Goal: Information Seeking & Learning: Learn about a topic

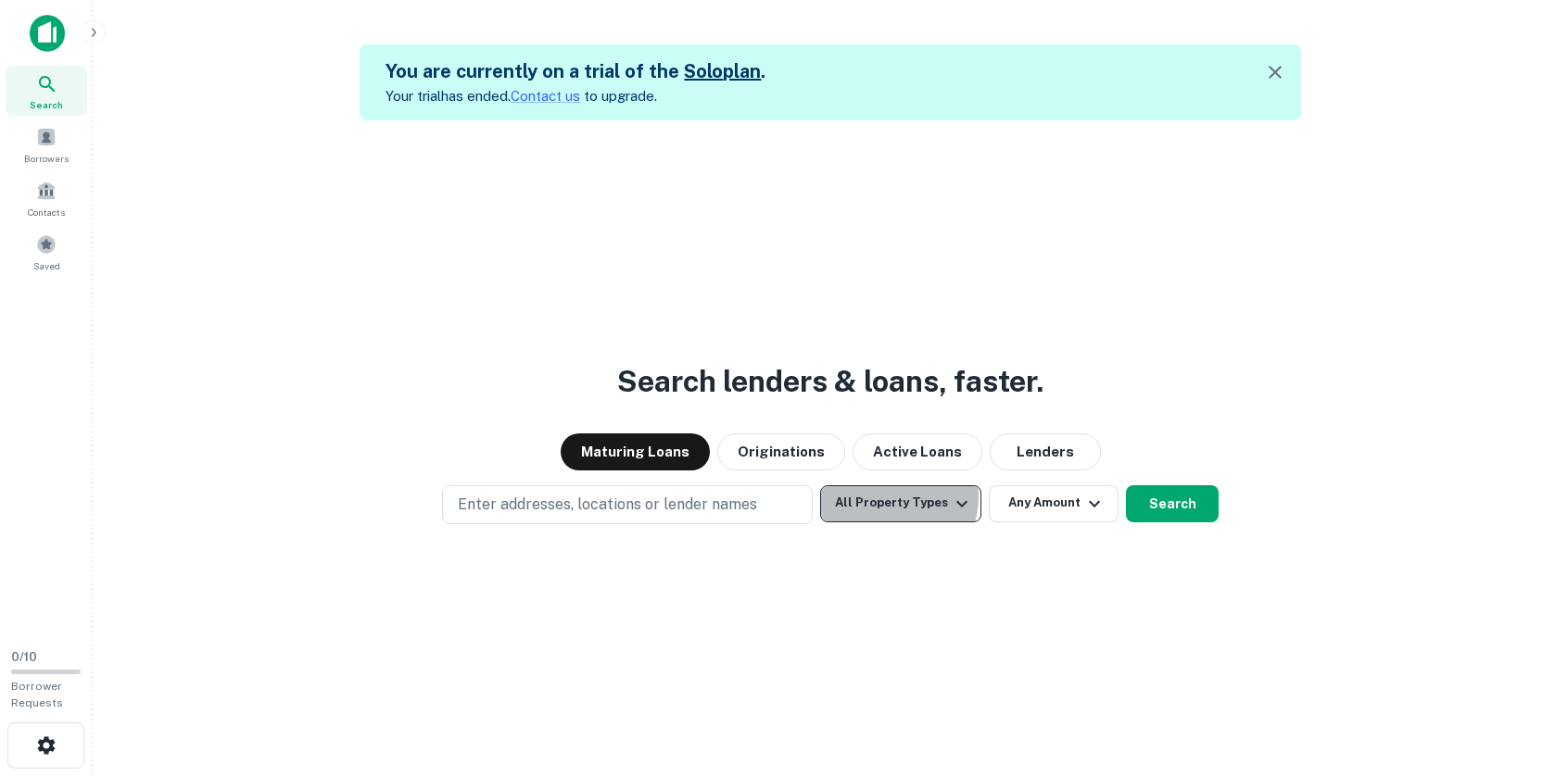
click at [887, 495] on button "All Property Types" at bounding box center [900, 503] width 161 height 37
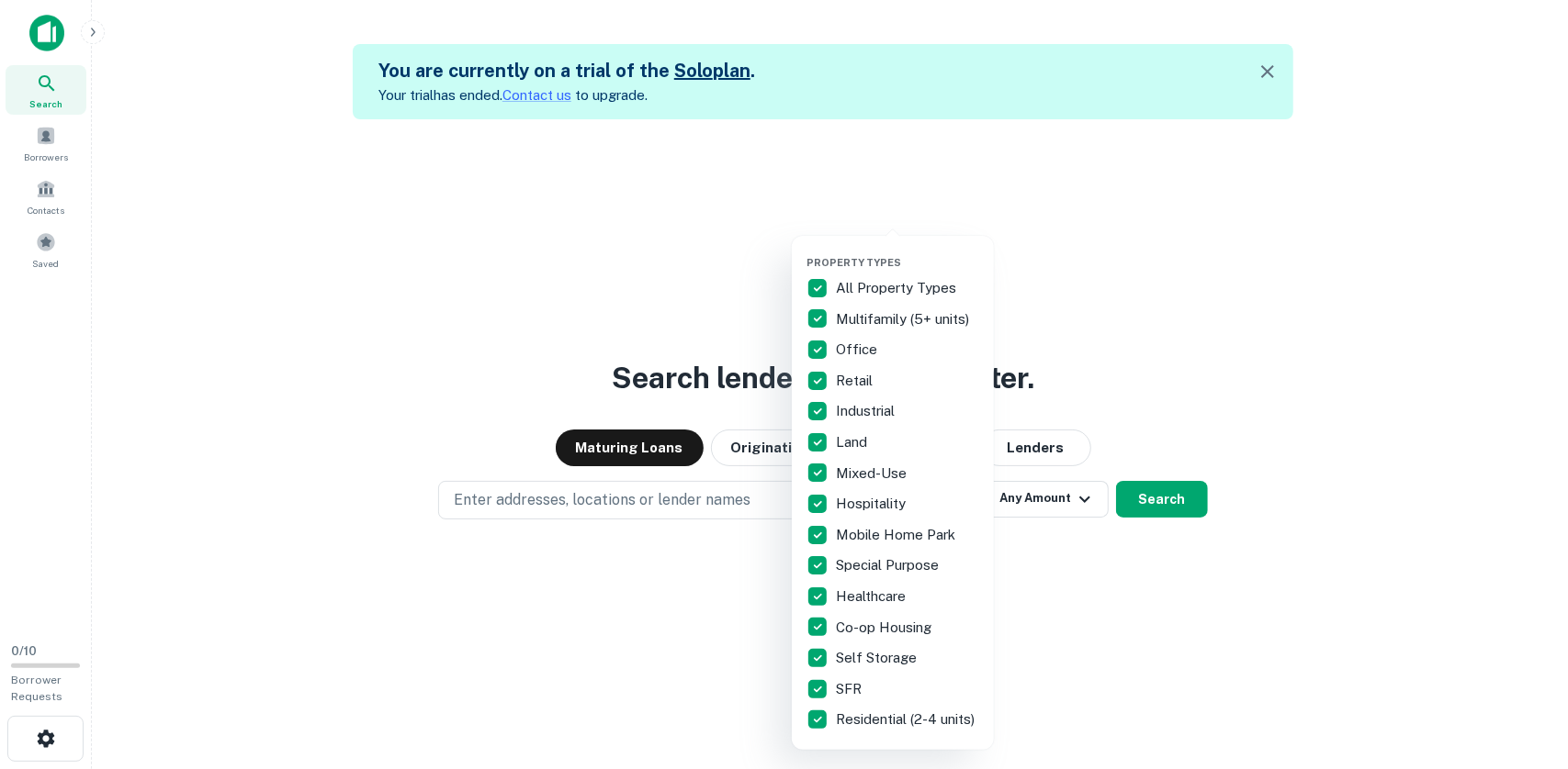
click at [231, 193] on div at bounding box center [784, 384] width 1568 height 769
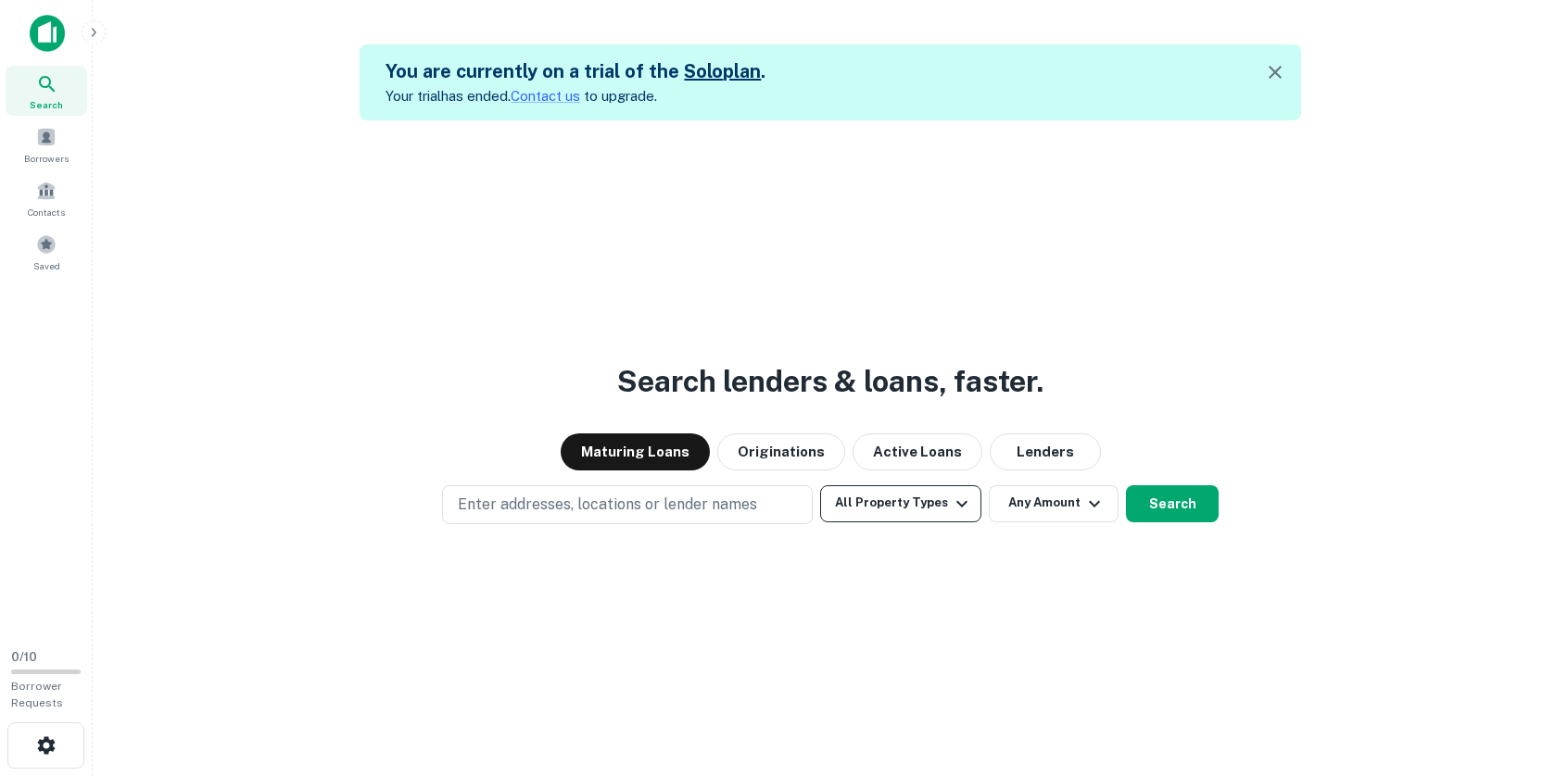
click at [884, 516] on button "All Property Types" at bounding box center [900, 503] width 161 height 37
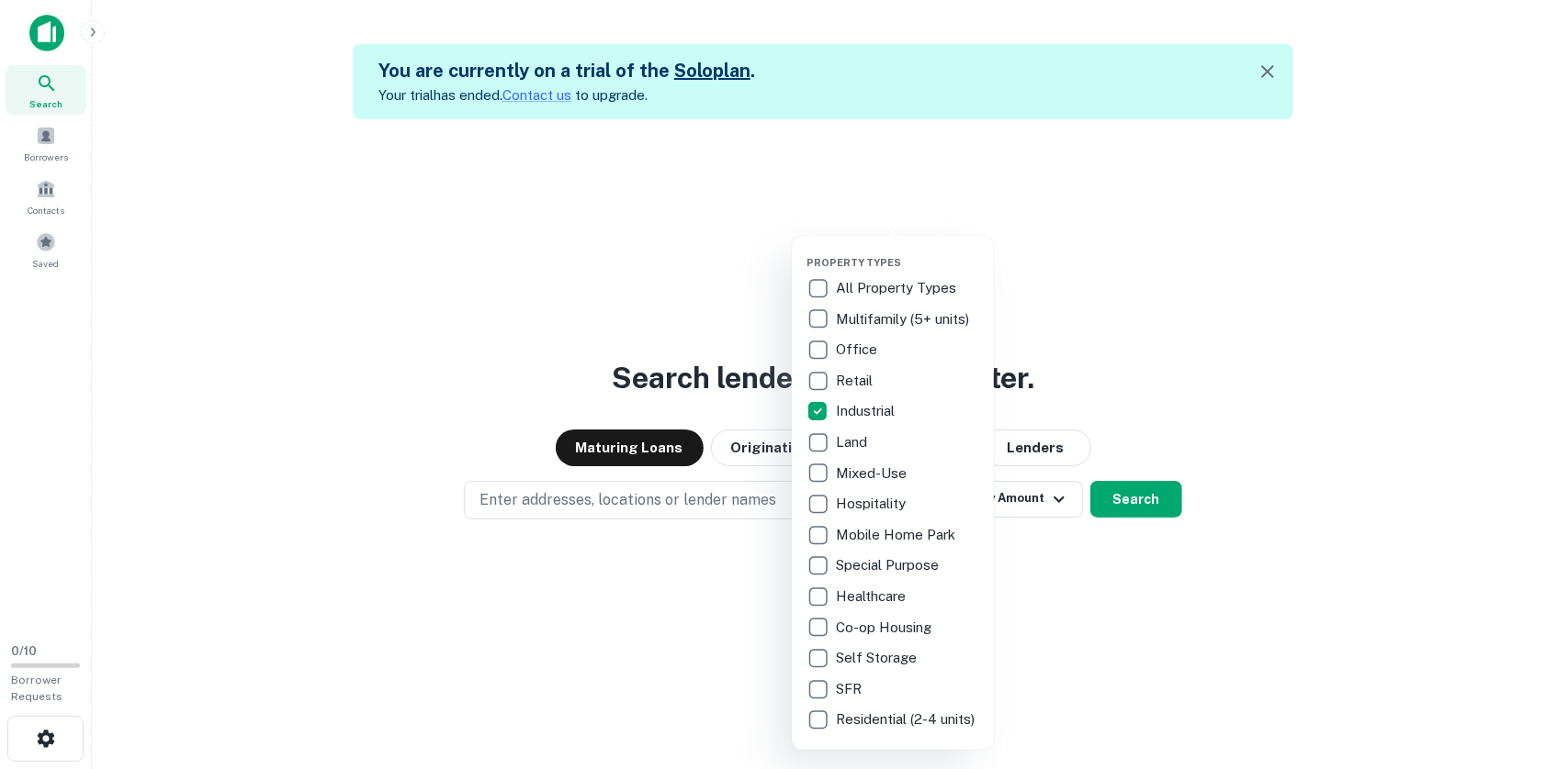
click at [1119, 500] on div at bounding box center [784, 384] width 1568 height 769
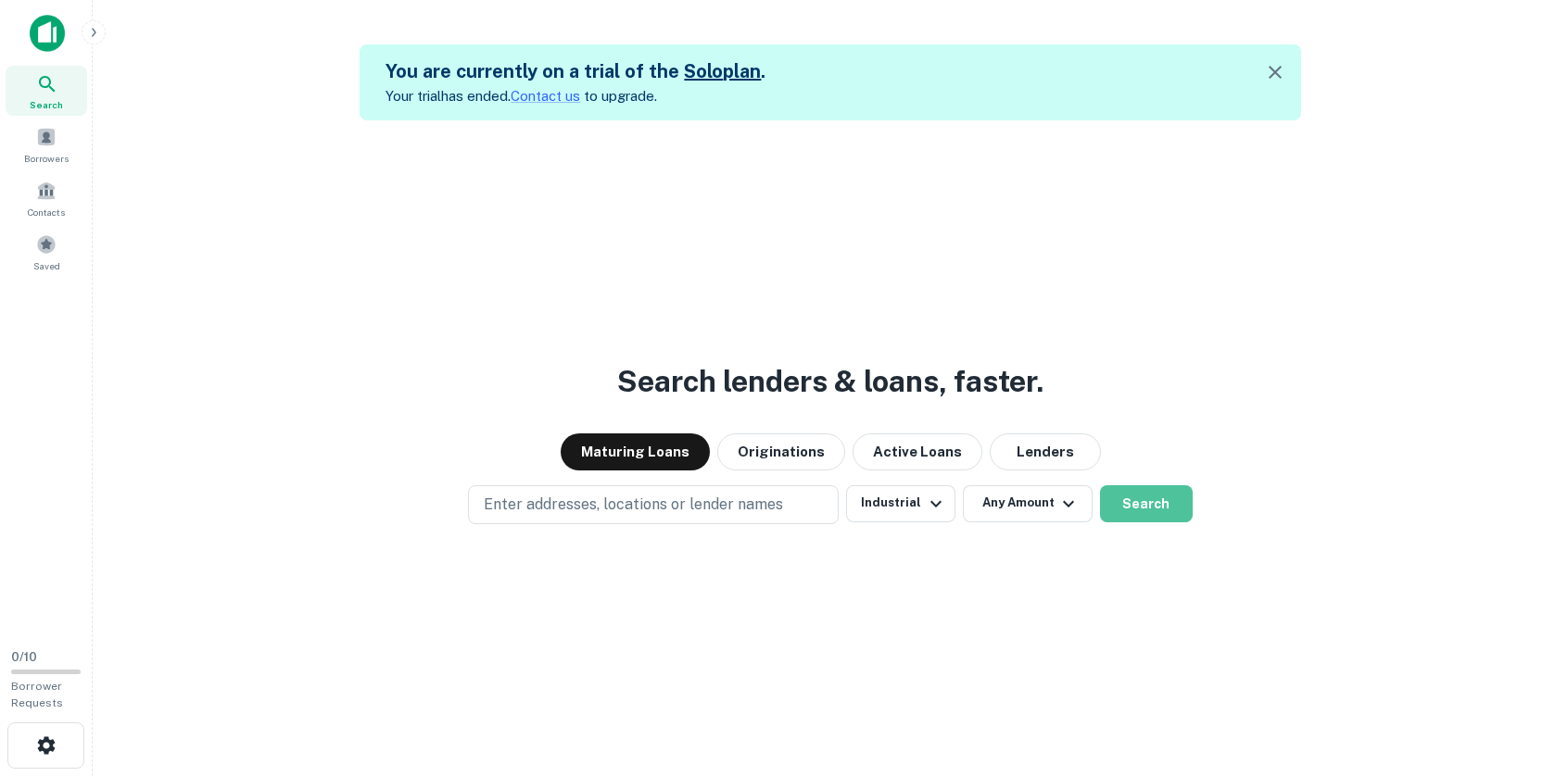
click at [1129, 504] on button "Search" at bounding box center [1146, 503] width 93 height 37
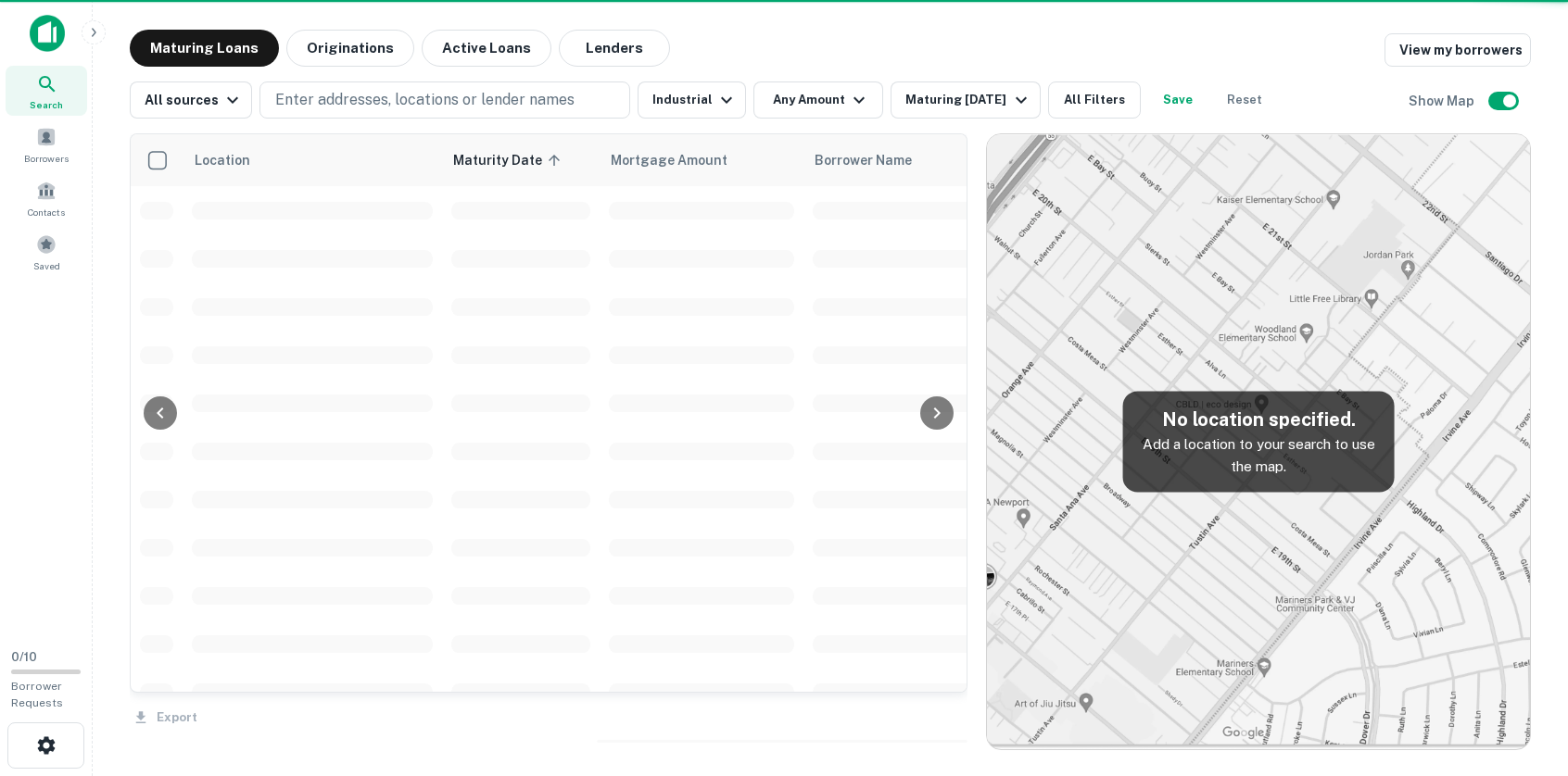
click at [627, 453] on span at bounding box center [701, 452] width 185 height 18
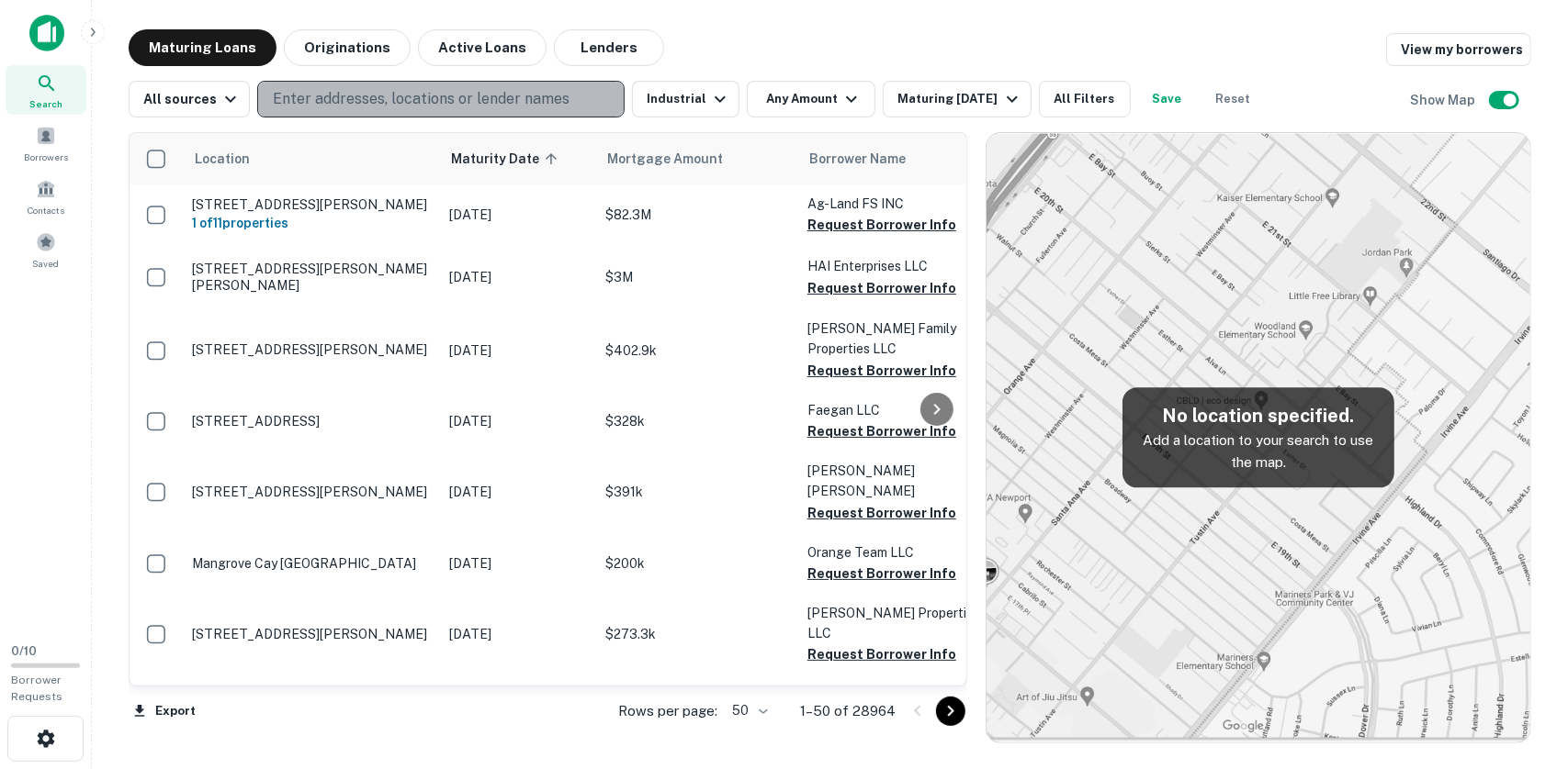
click at [297, 108] on p "Enter addresses, locations or lender names" at bounding box center [420, 99] width 297 height 22
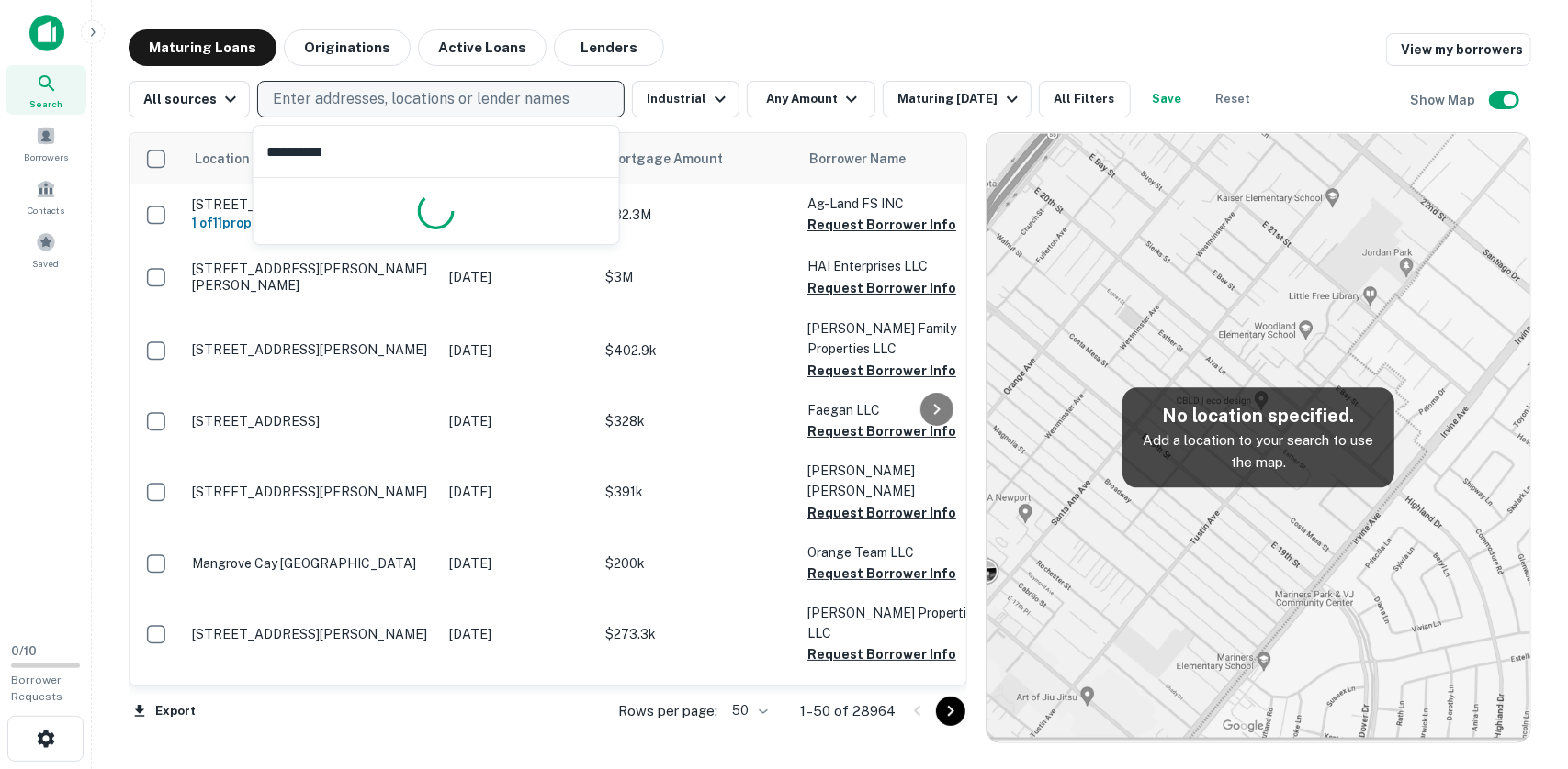
type input "**********"
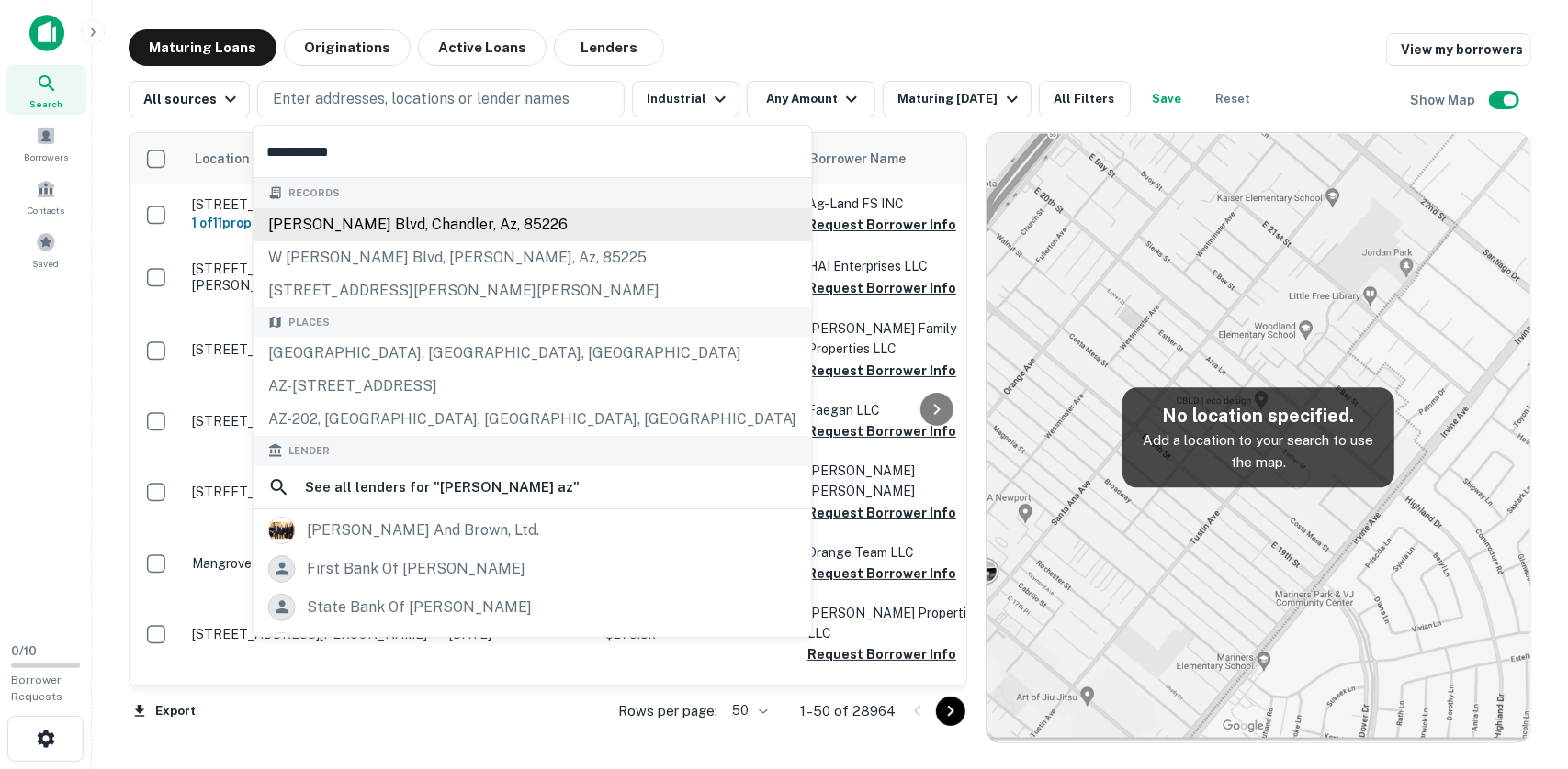
click at [355, 232] on div "chandler blvd, chandler, az, 85226" at bounding box center [533, 225] width 559 height 33
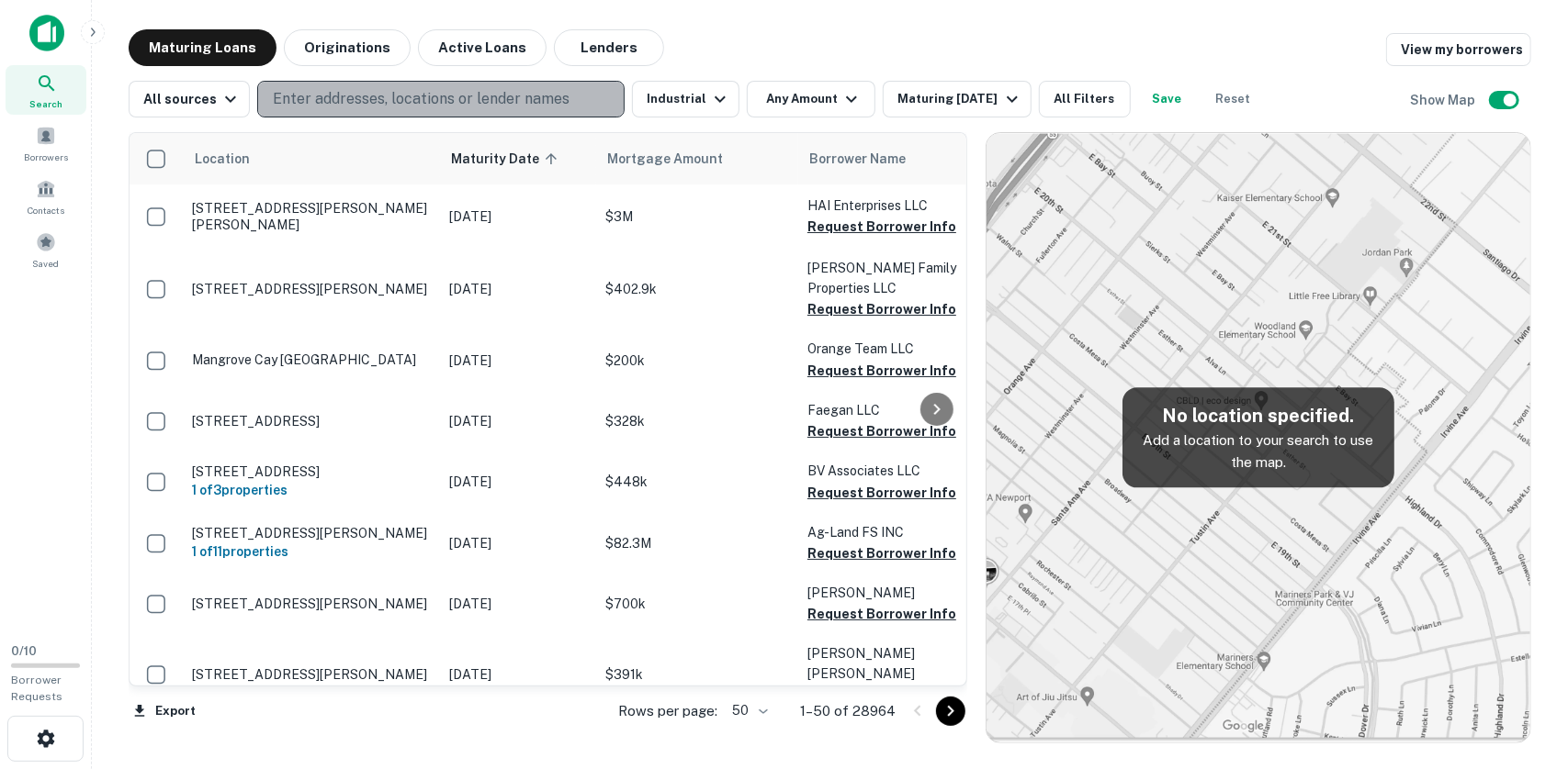
click at [312, 96] on p "Enter addresses, locations or lender names" at bounding box center [420, 99] width 297 height 22
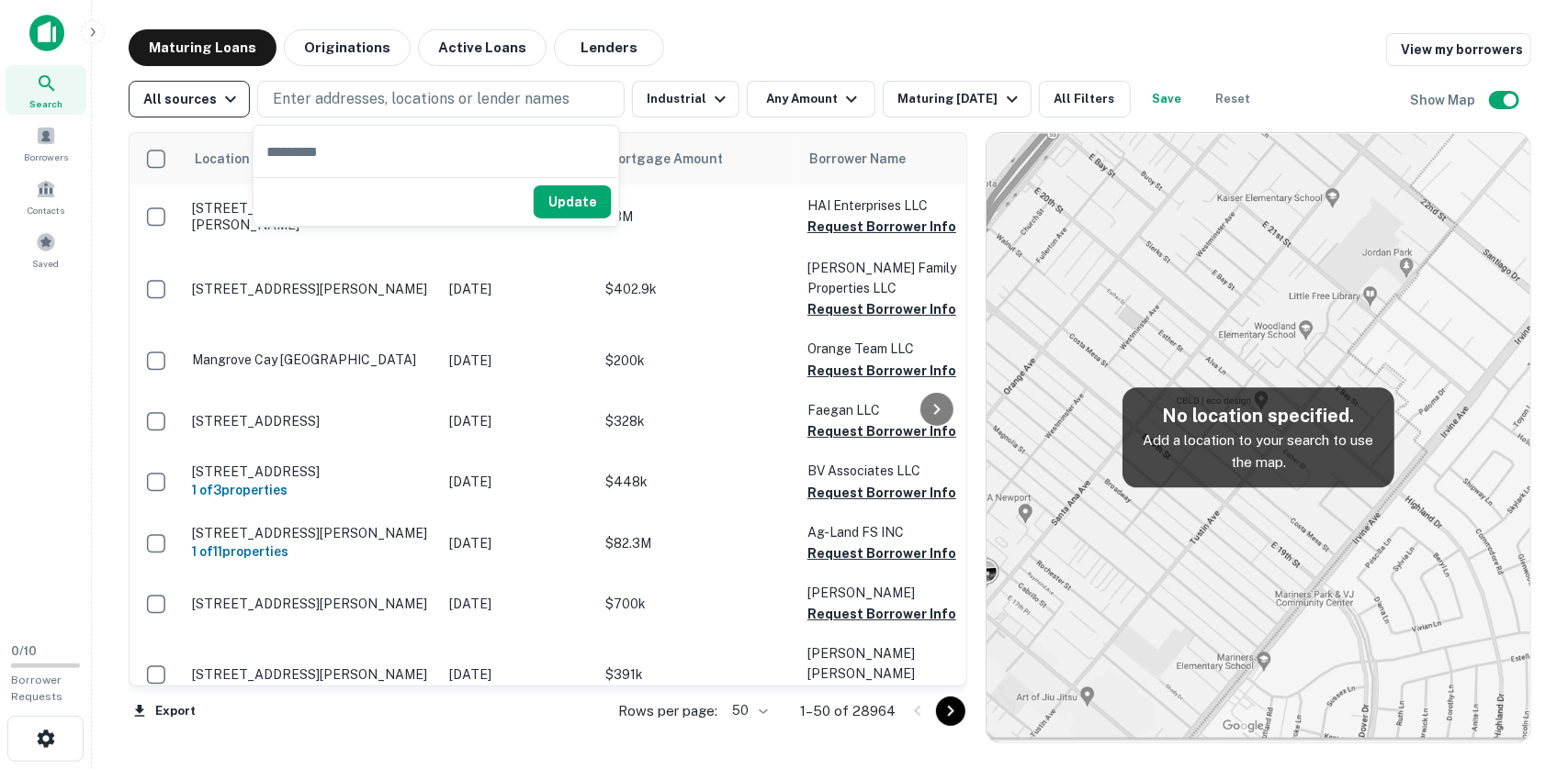
click at [226, 98] on icon "button" at bounding box center [230, 99] width 22 height 22
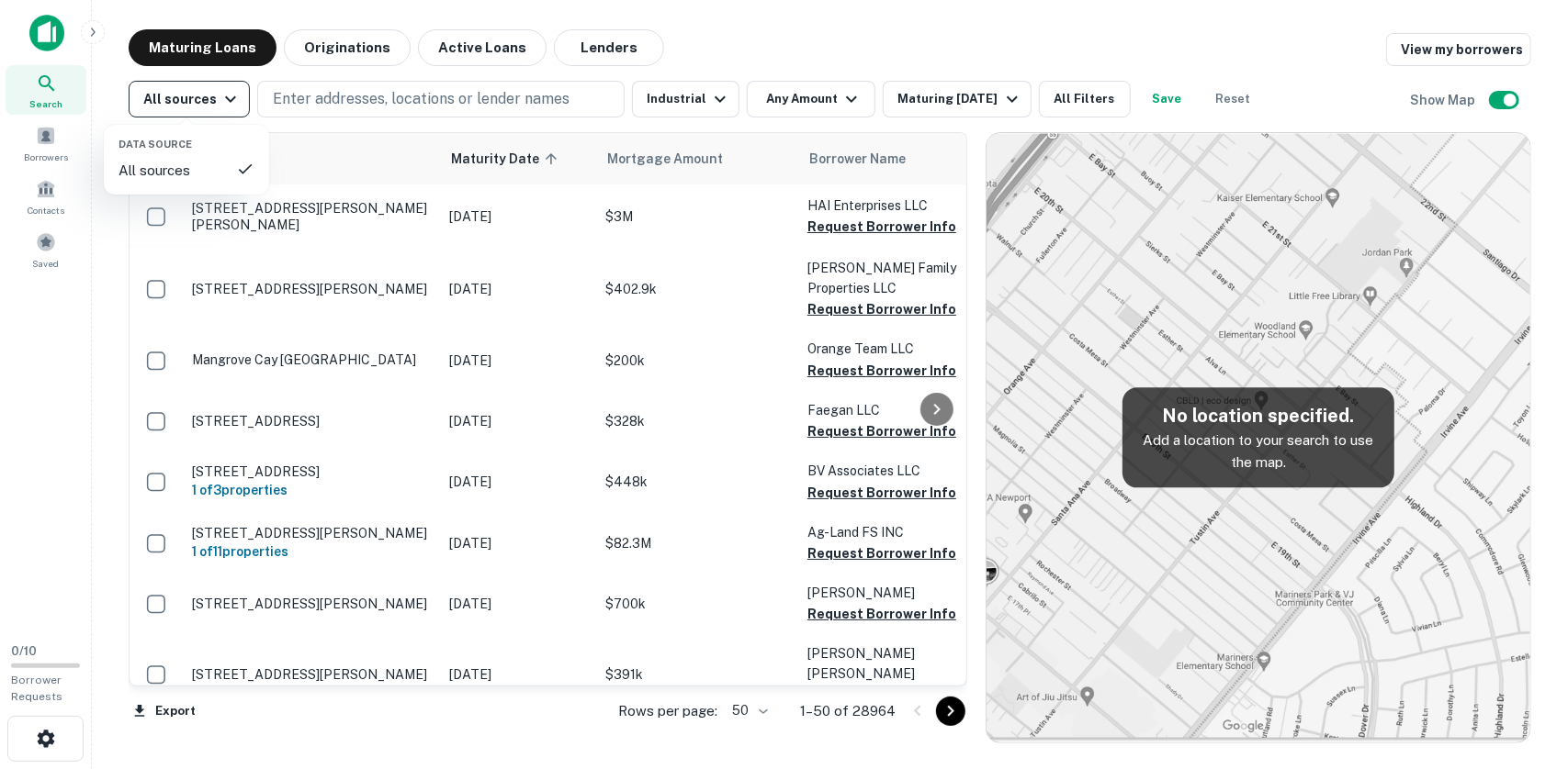
click at [226, 98] on div at bounding box center [784, 384] width 1568 height 769
click at [825, 102] on button "Any Amount" at bounding box center [810, 98] width 128 height 36
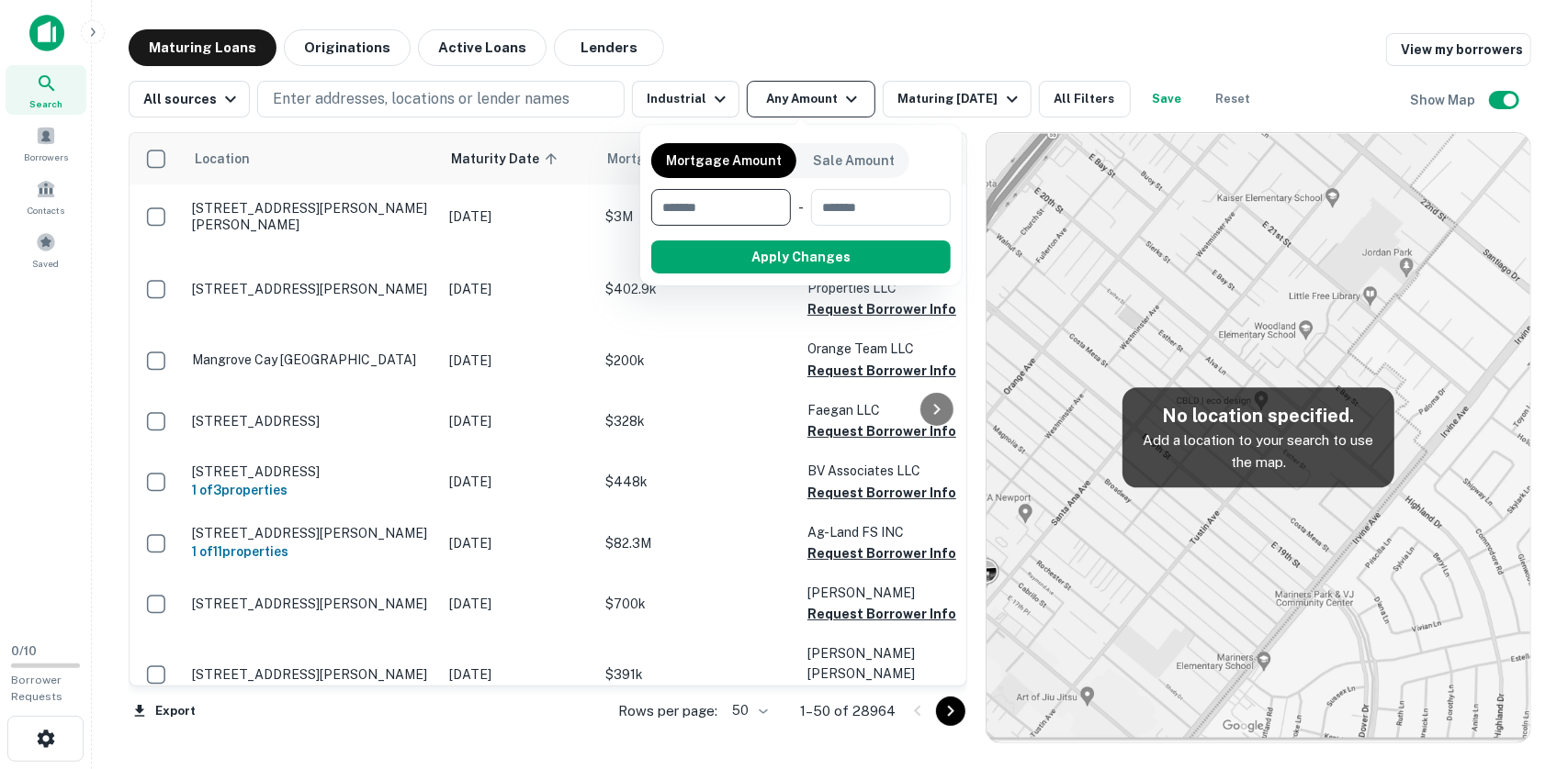
click at [825, 102] on div at bounding box center [784, 384] width 1568 height 769
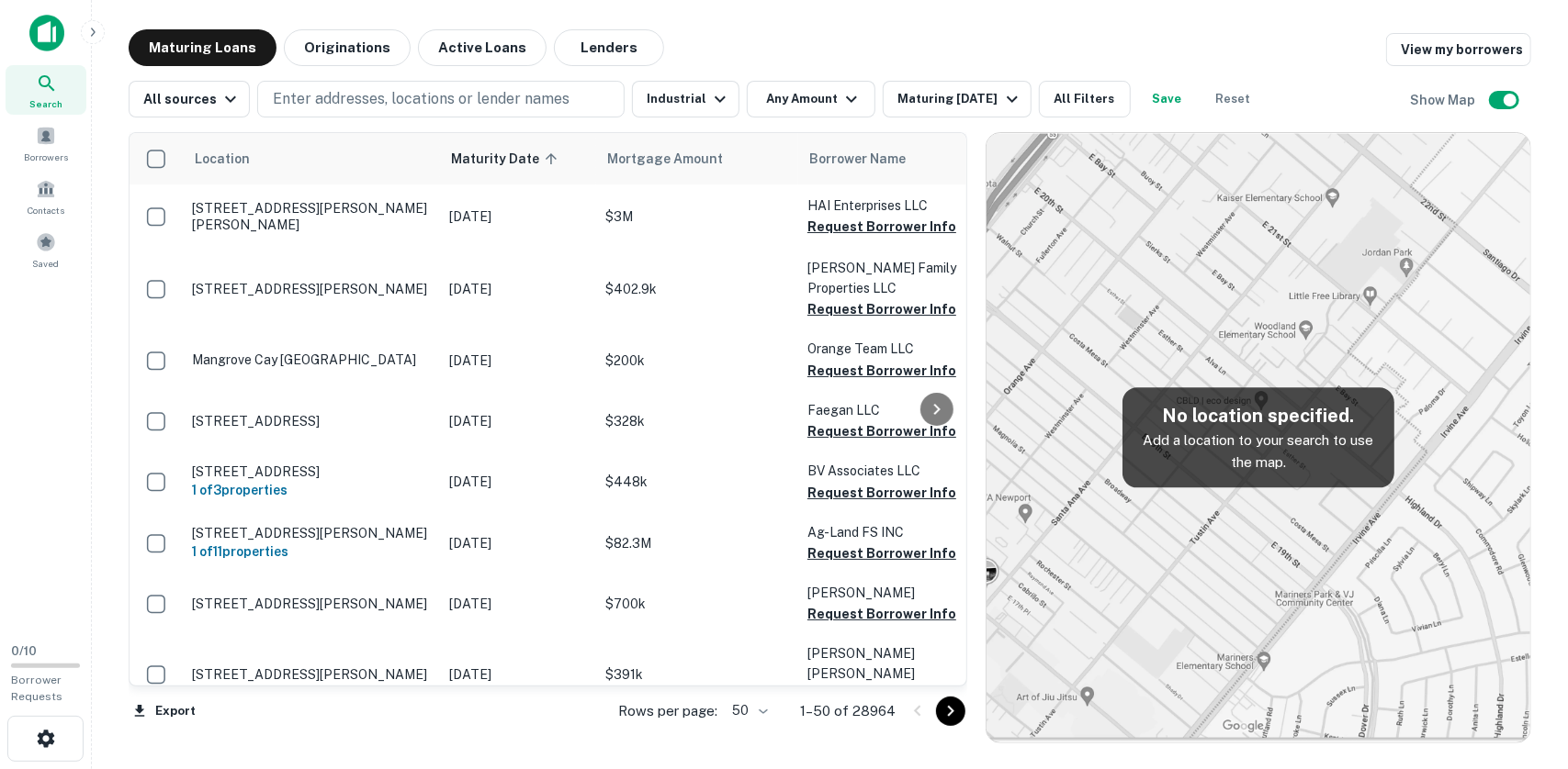
click at [1226, 437] on p "Add a location to your search to use the map." at bounding box center [1257, 452] width 242 height 43
click at [443, 103] on p "Enter addresses, locations or lender names" at bounding box center [420, 99] width 297 height 22
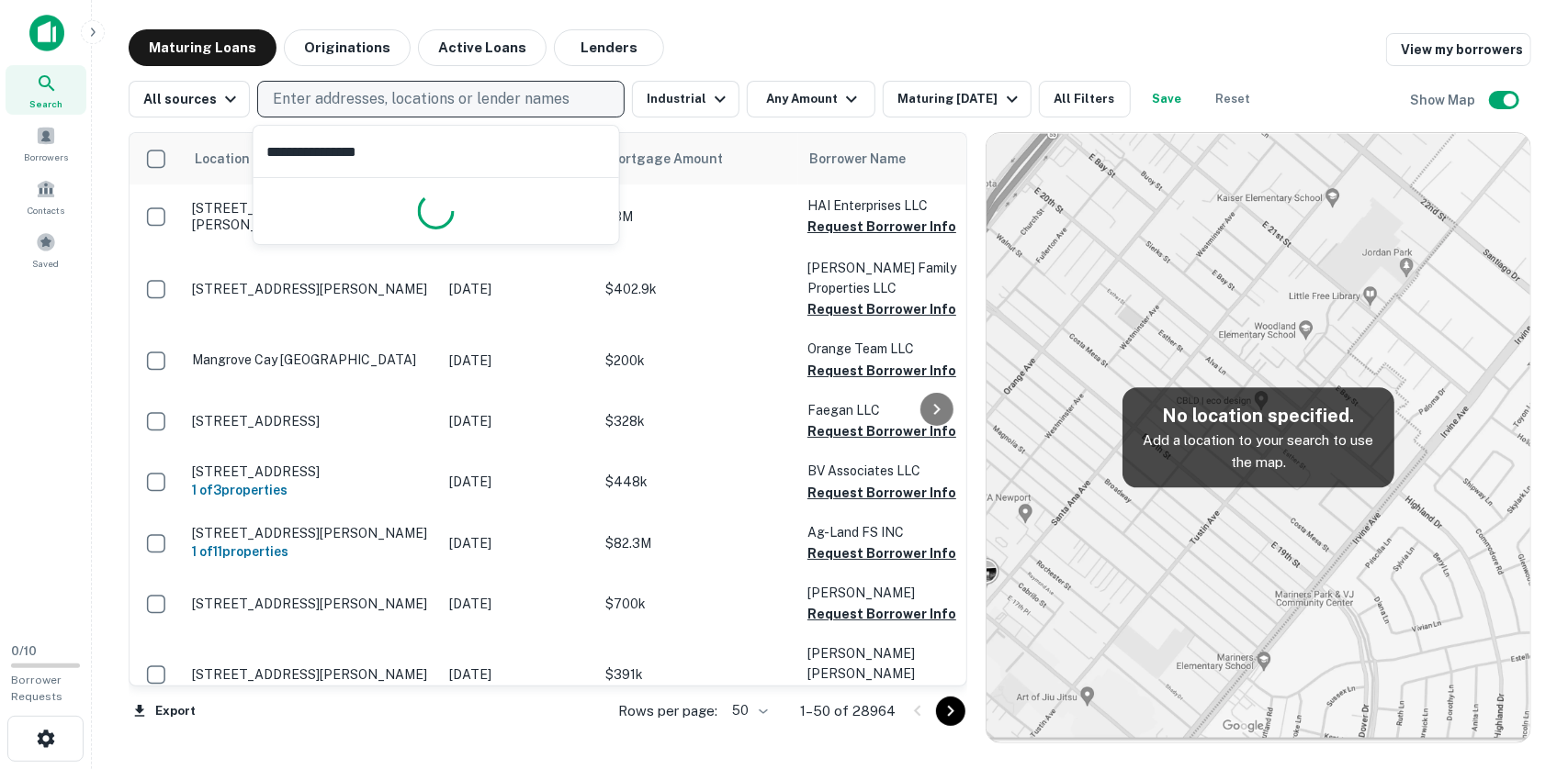
type input "**********"
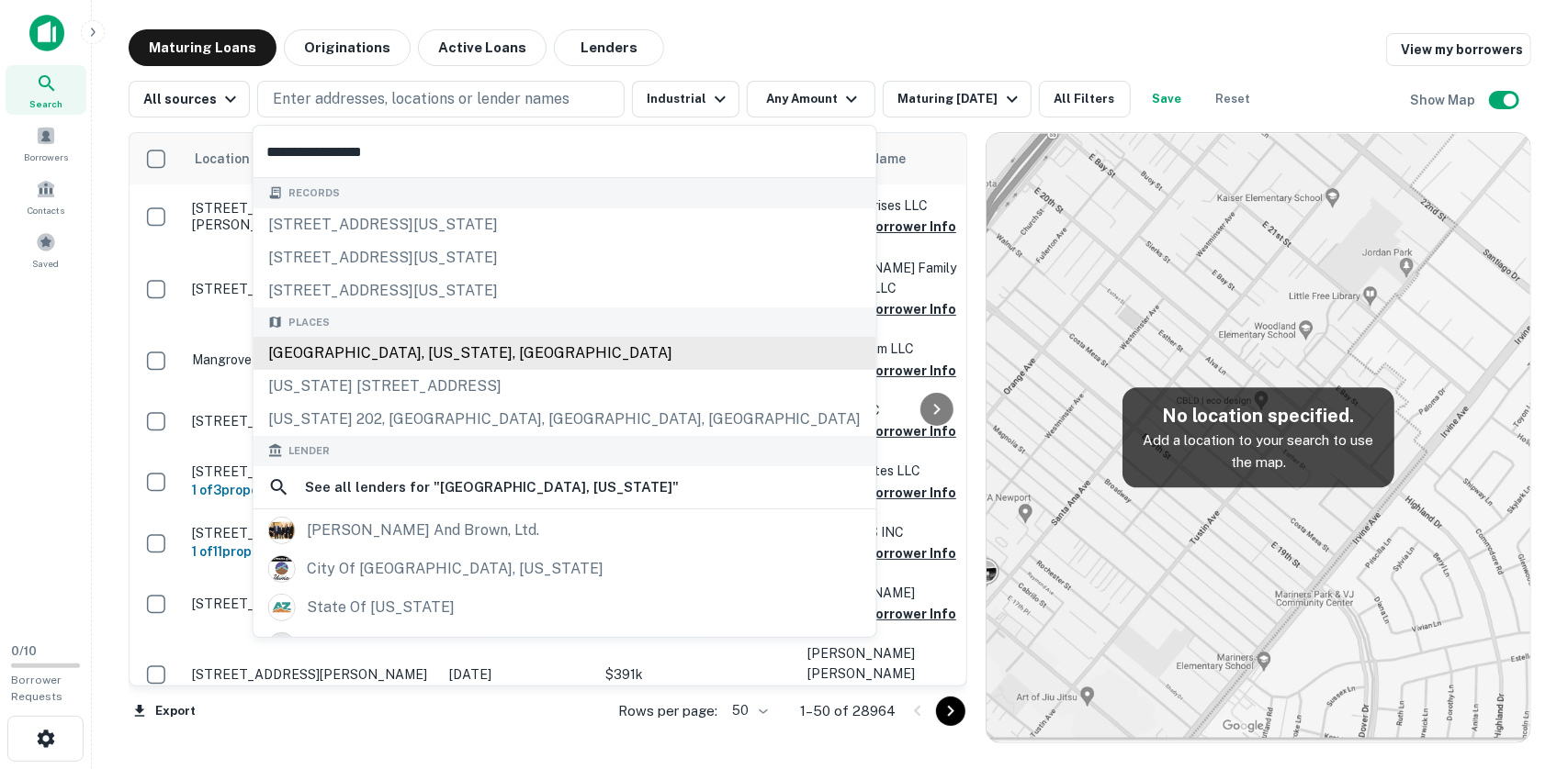
click at [416, 359] on div "Chandler, Arizona, USA" at bounding box center [564, 354] width 622 height 33
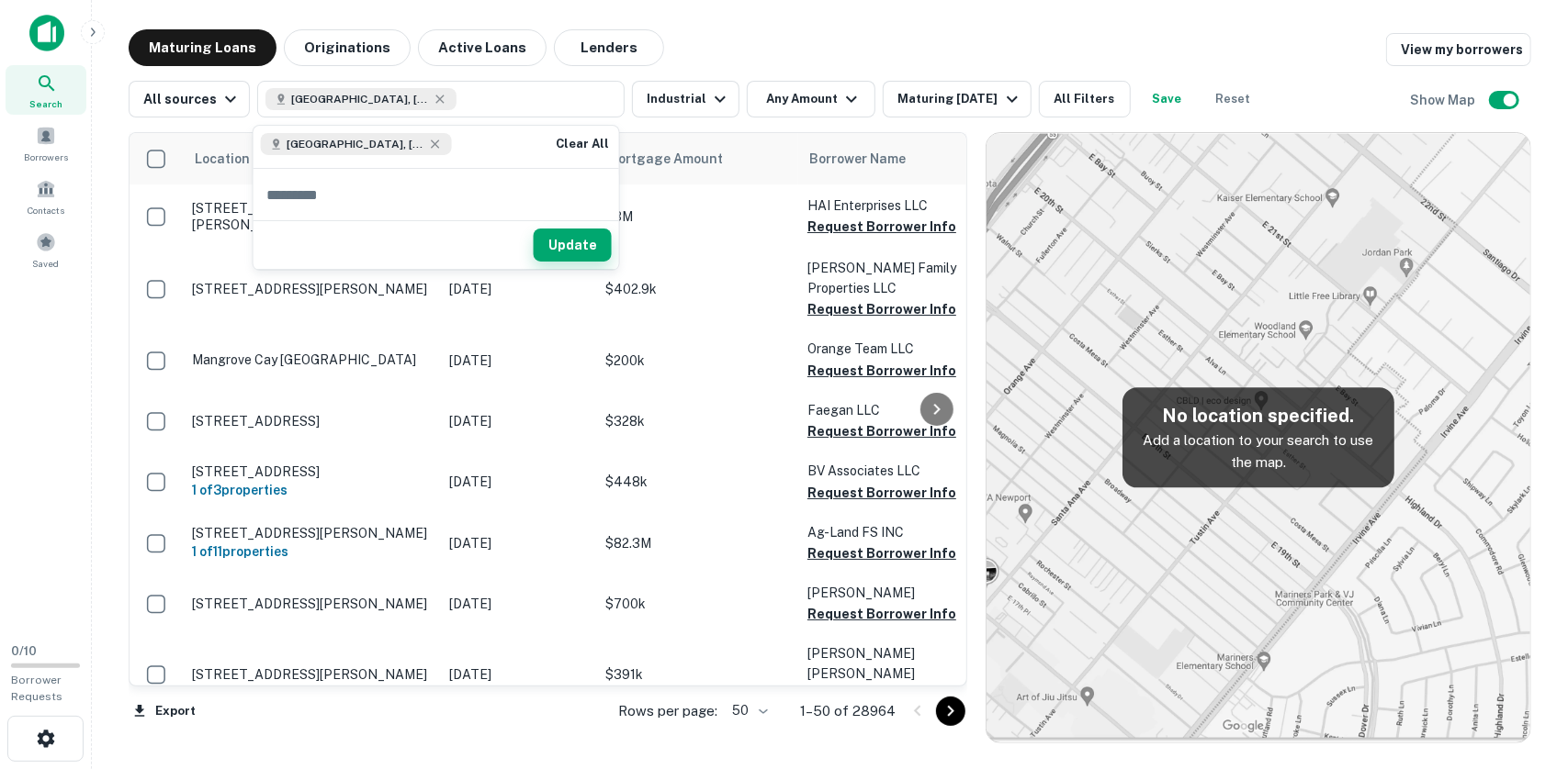
click at [563, 247] on button "Update" at bounding box center [573, 245] width 78 height 33
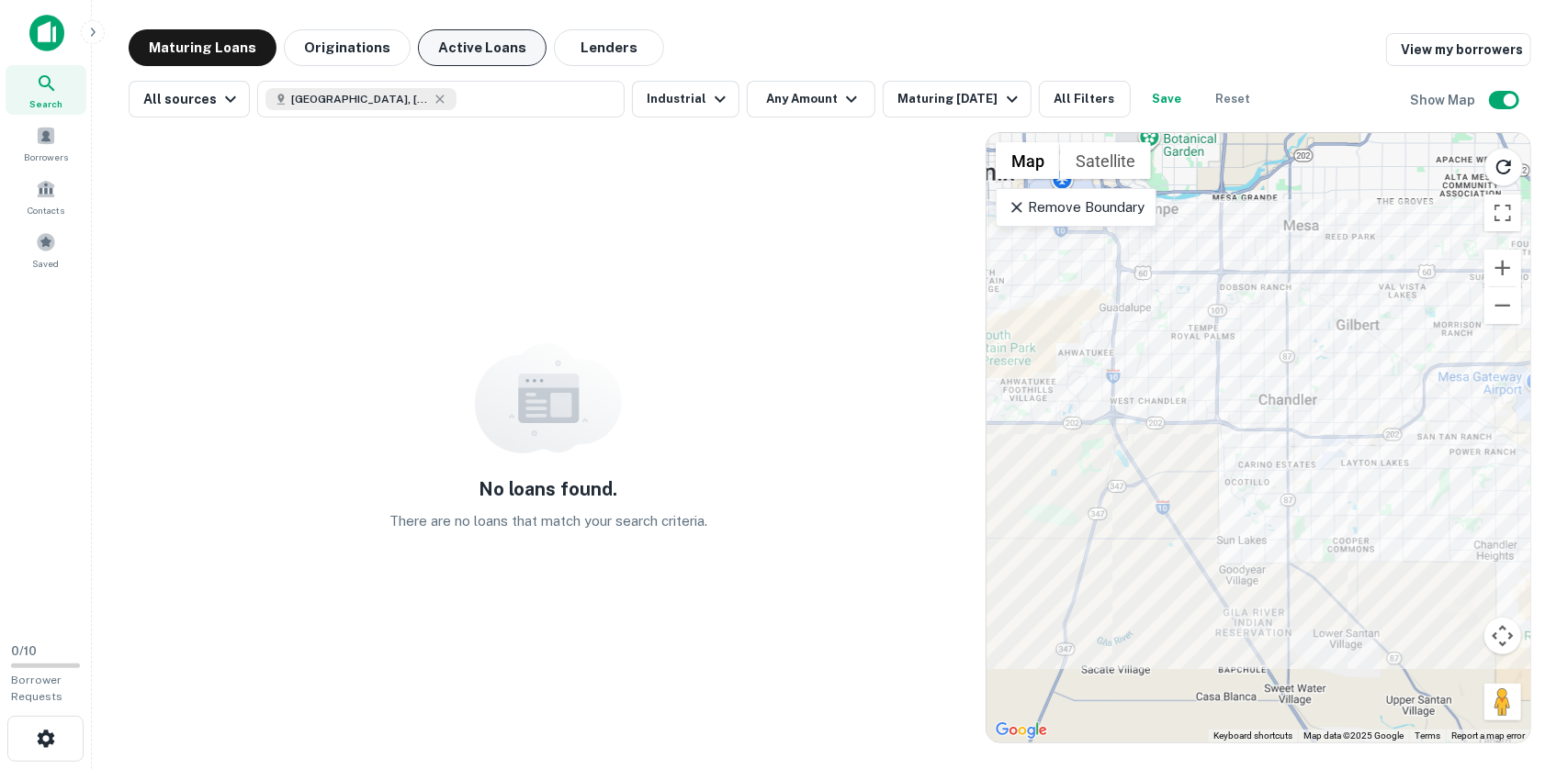
click at [477, 48] on button "Active Loans" at bounding box center [481, 47] width 128 height 36
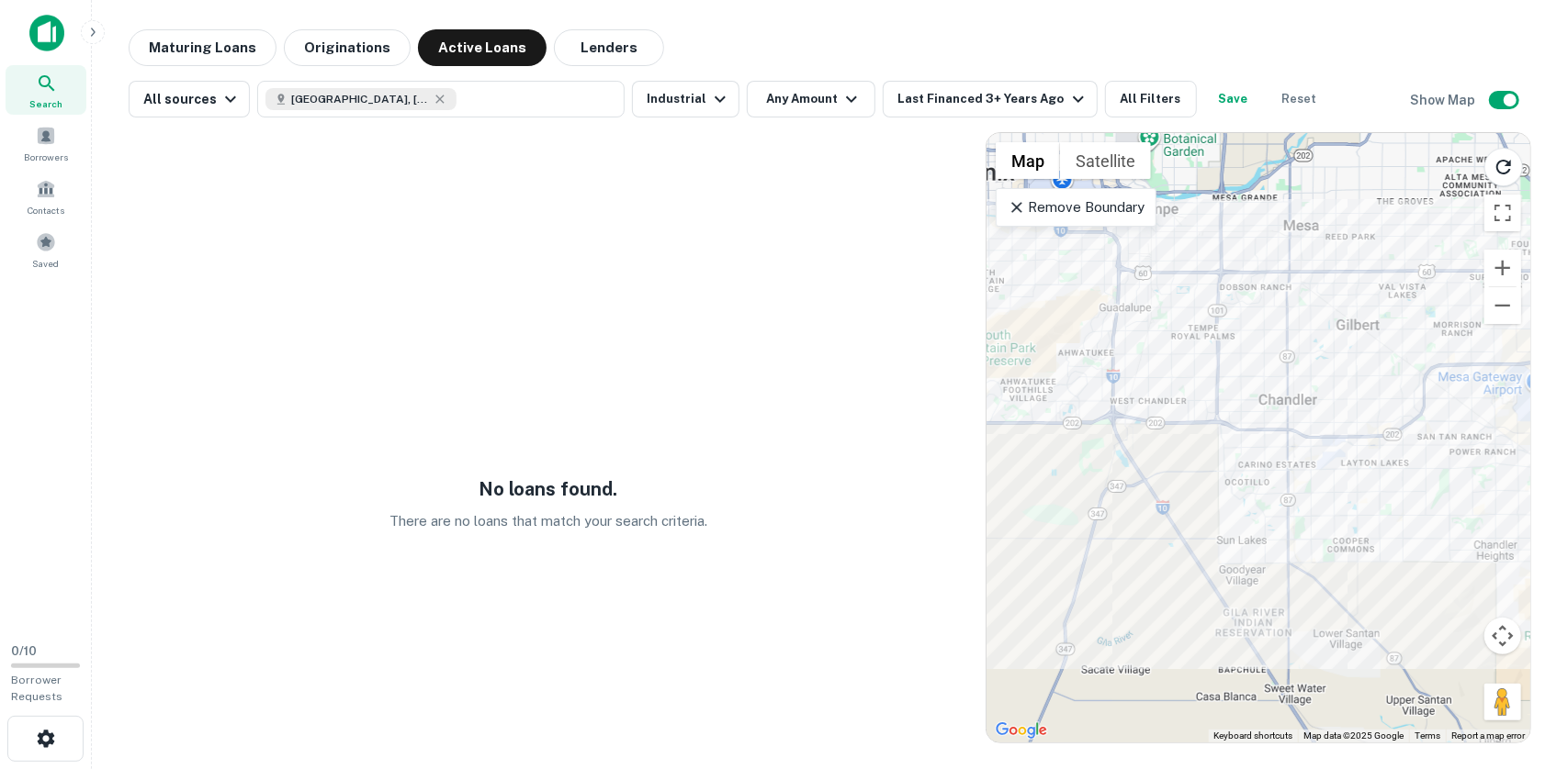
drag, startPoint x: 572, startPoint y: 55, endPoint x: 575, endPoint y: 69, distance: 14.3
click at [573, 55] on button "Lenders" at bounding box center [609, 47] width 110 height 36
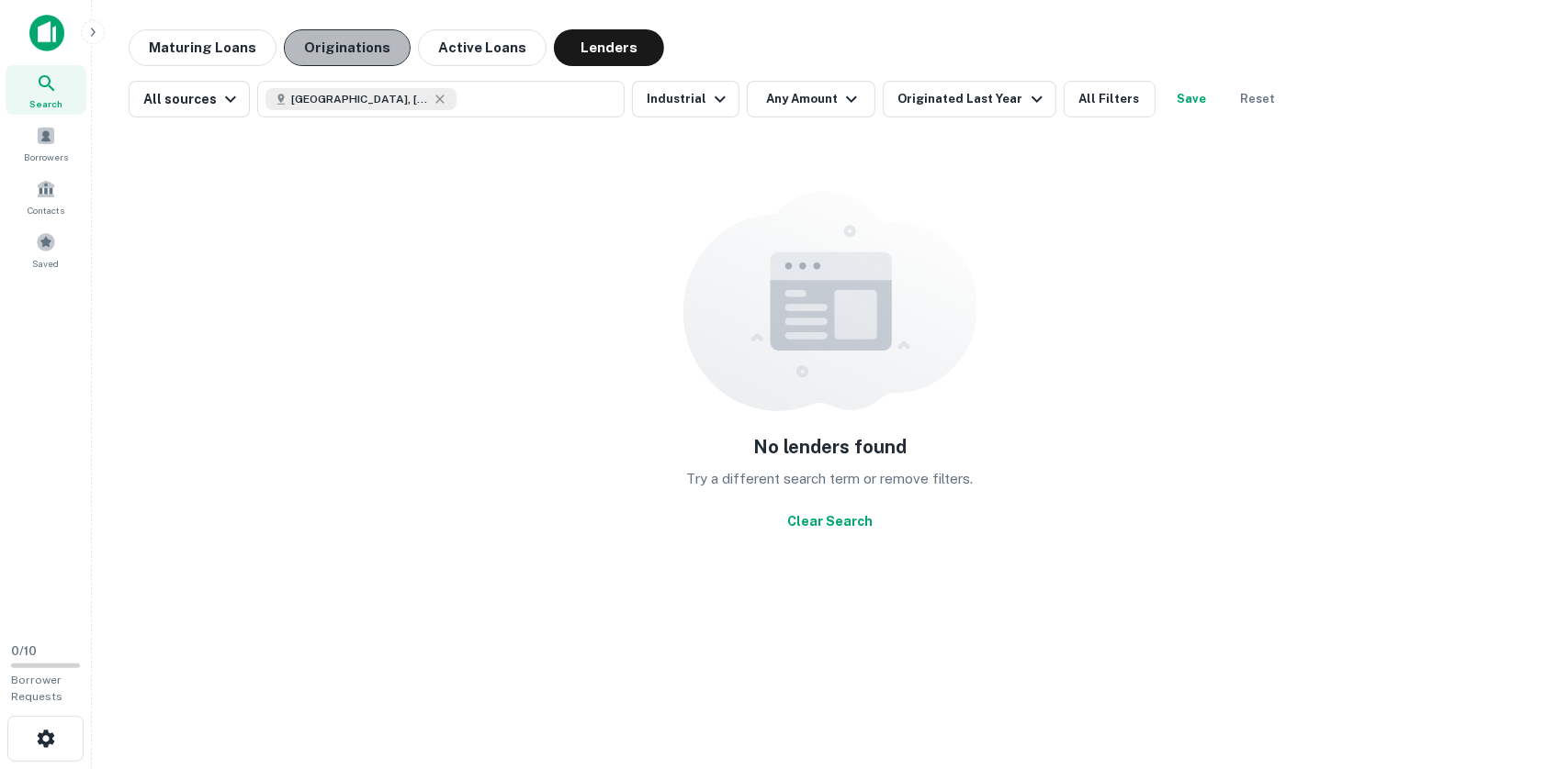
click at [322, 32] on button "Originations" at bounding box center [347, 47] width 126 height 36
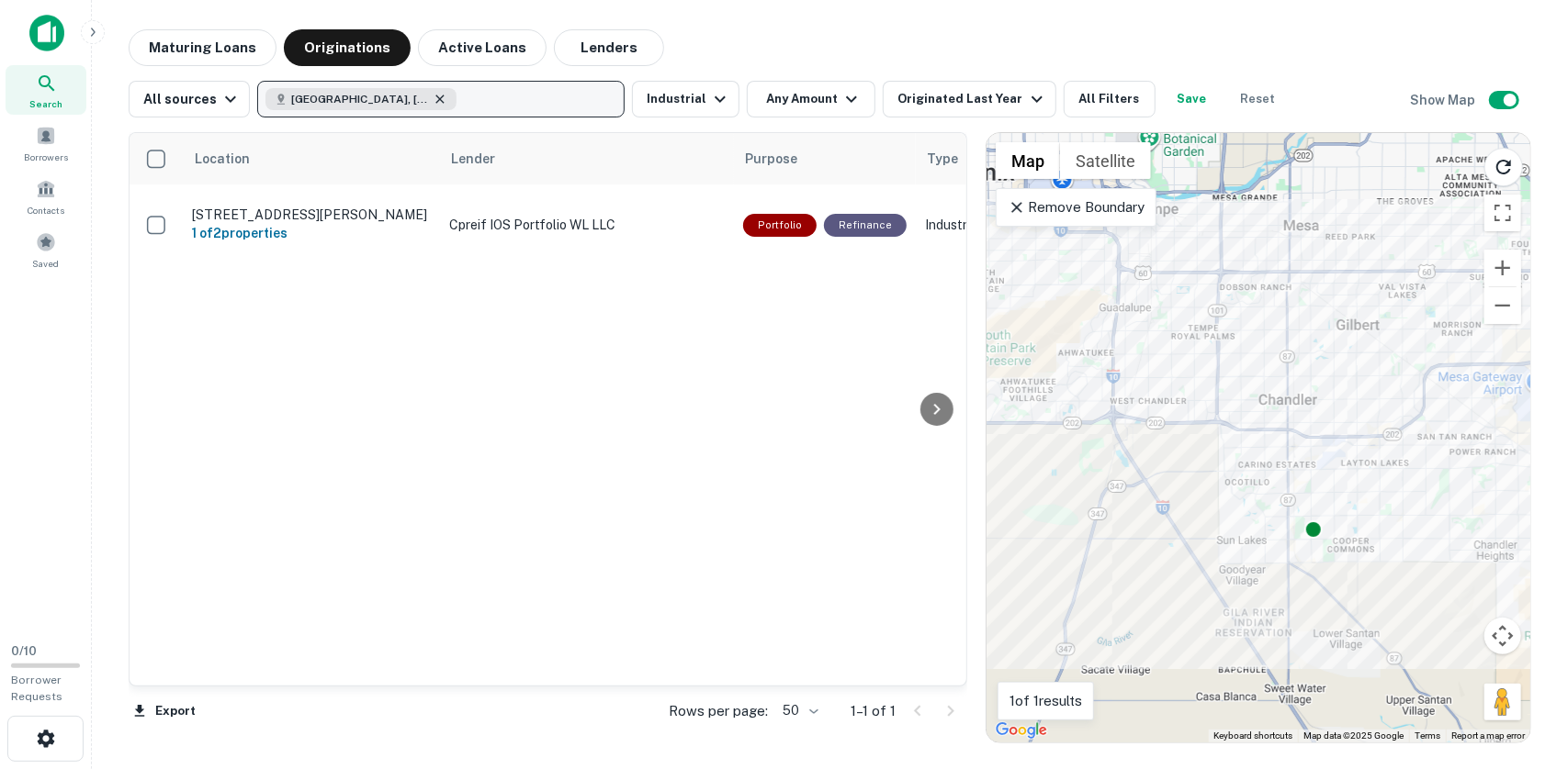
click at [432, 98] on icon "button" at bounding box center [439, 99] width 15 height 15
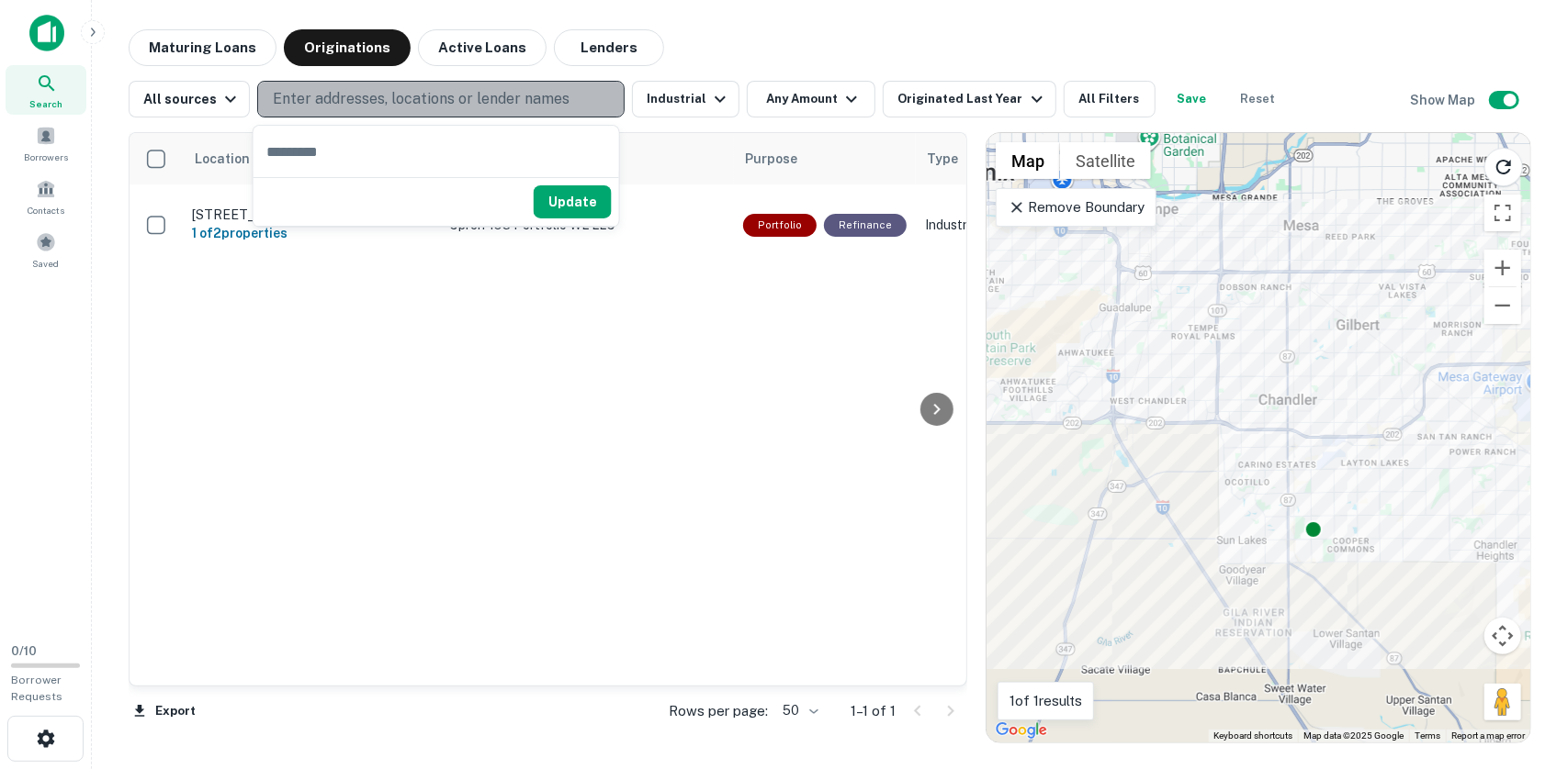
click at [389, 102] on p "Enter addresses, locations or lender names" at bounding box center [420, 99] width 297 height 22
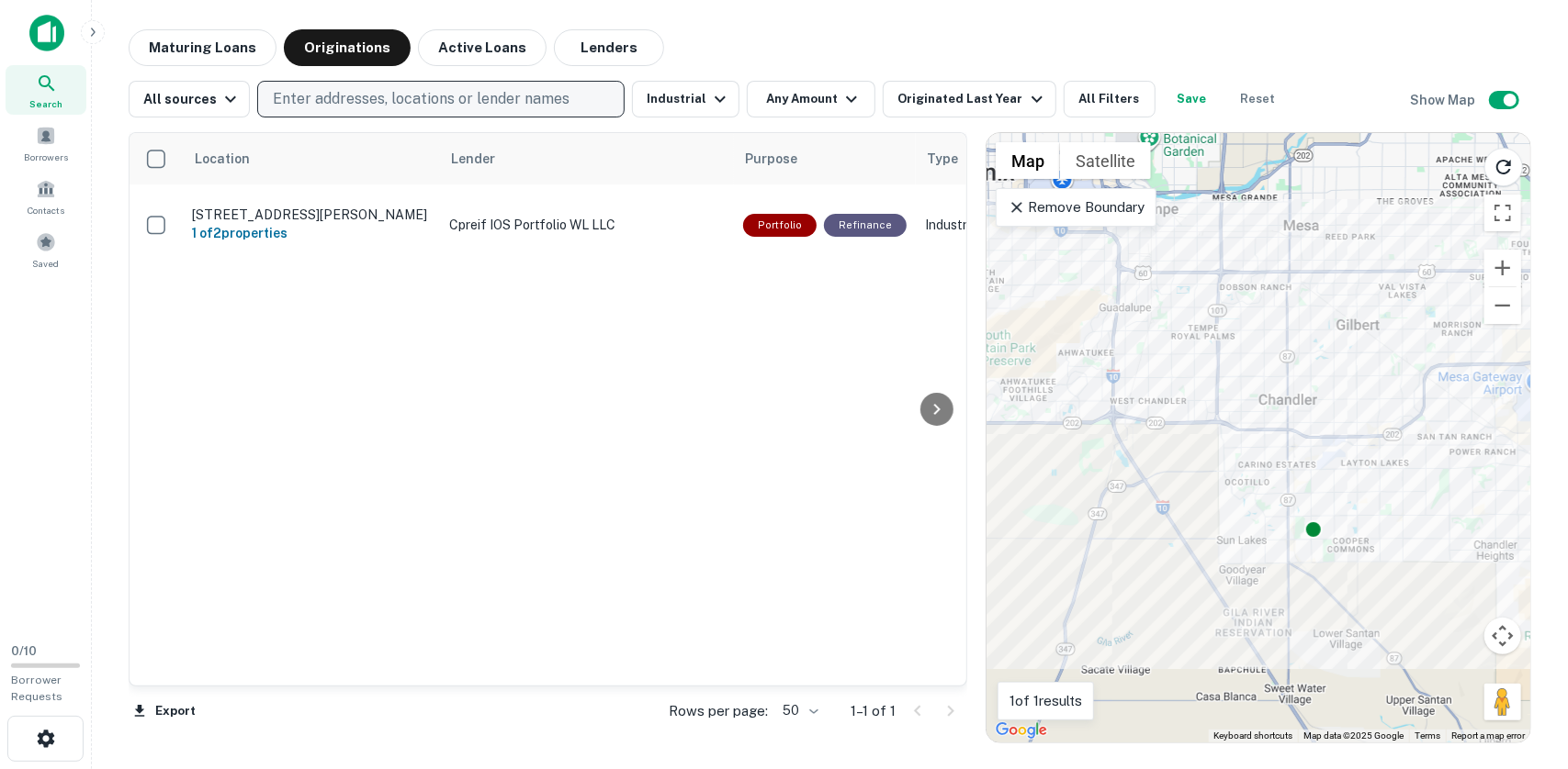
click at [389, 102] on p "Enter addresses, locations or lender names" at bounding box center [420, 99] width 297 height 22
type input "*******"
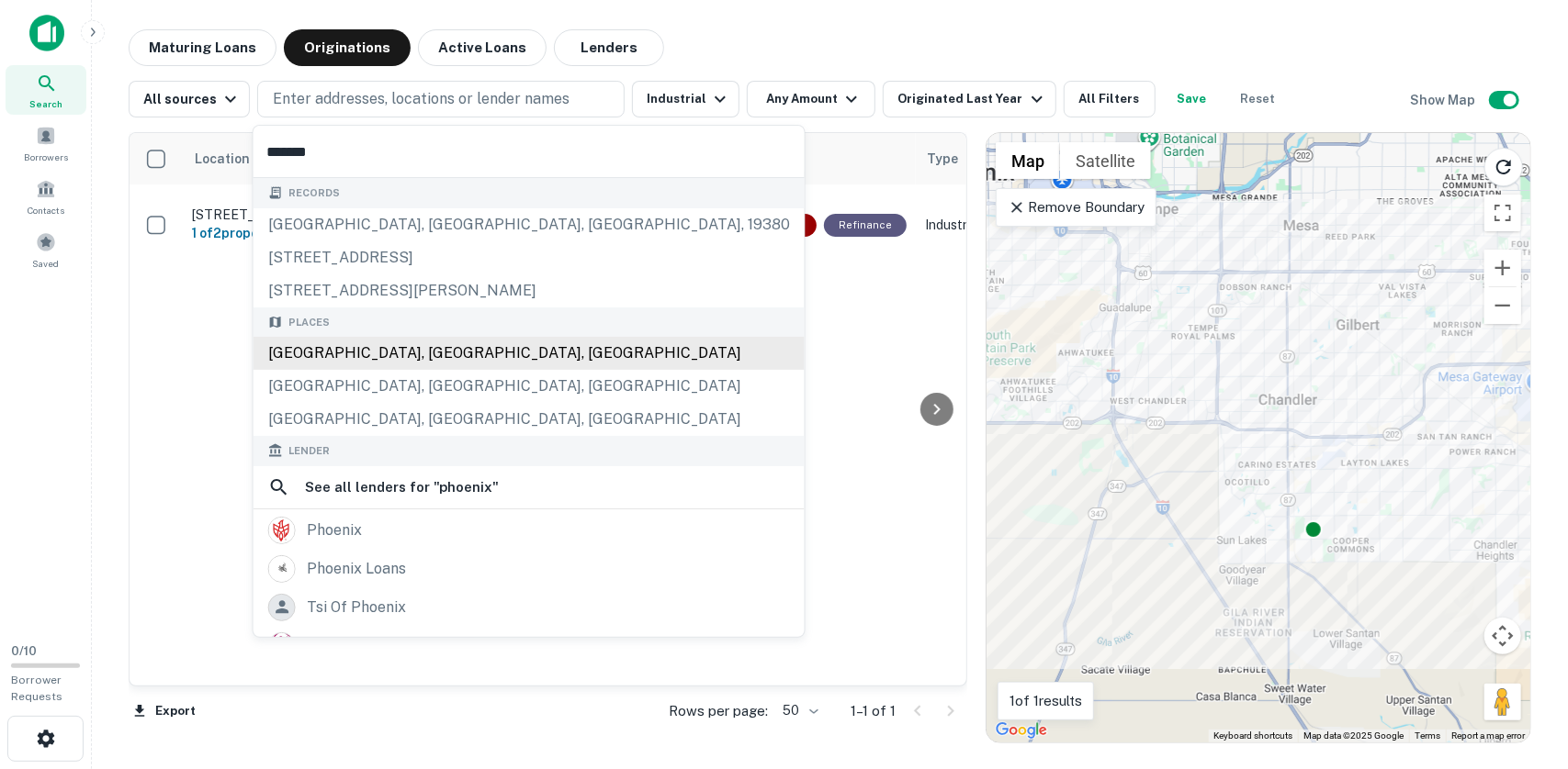
click at [377, 352] on div "Phoenix, AZ, USA" at bounding box center [529, 354] width 551 height 33
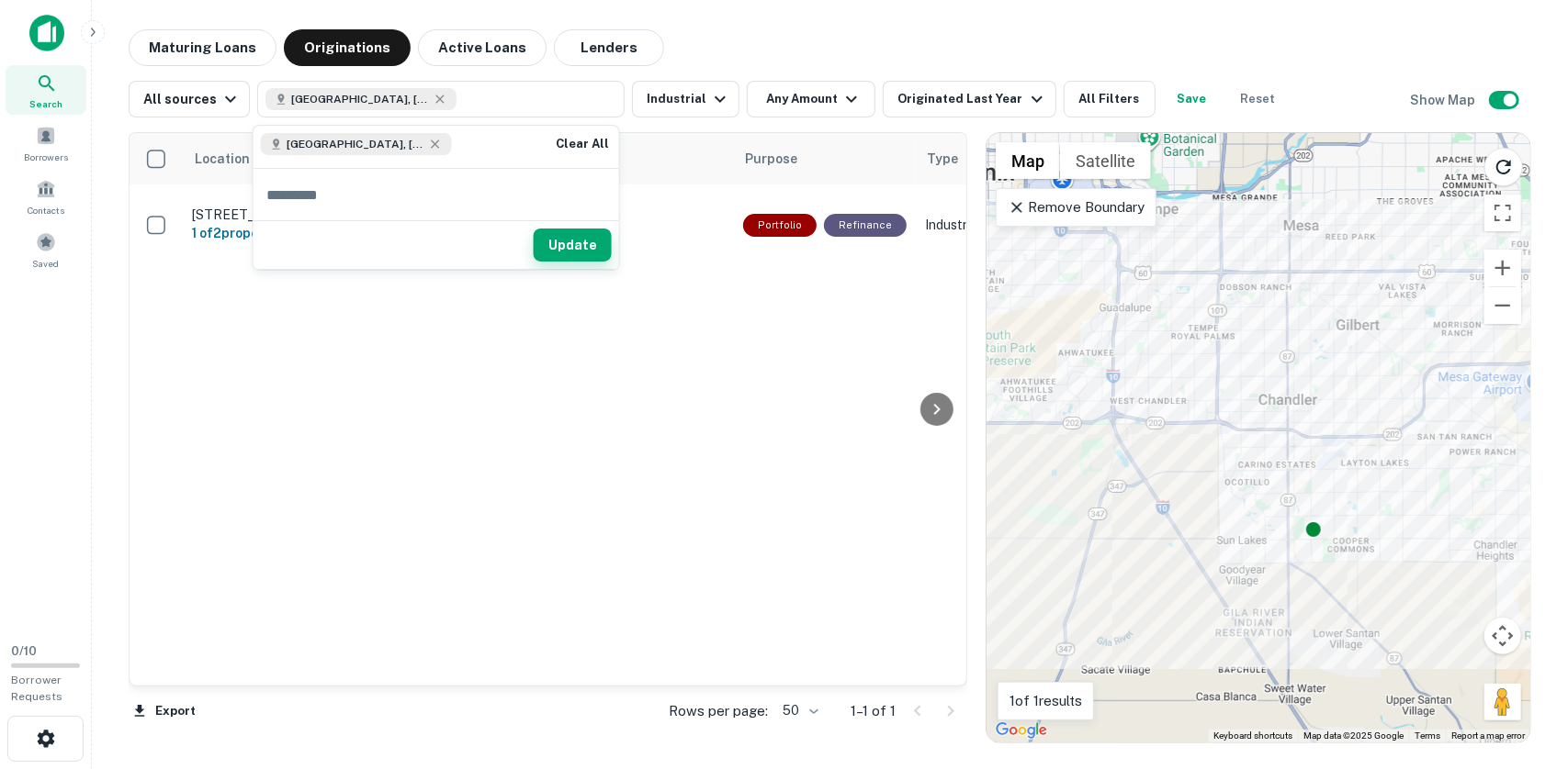
click at [581, 245] on button "Update" at bounding box center [573, 245] width 78 height 33
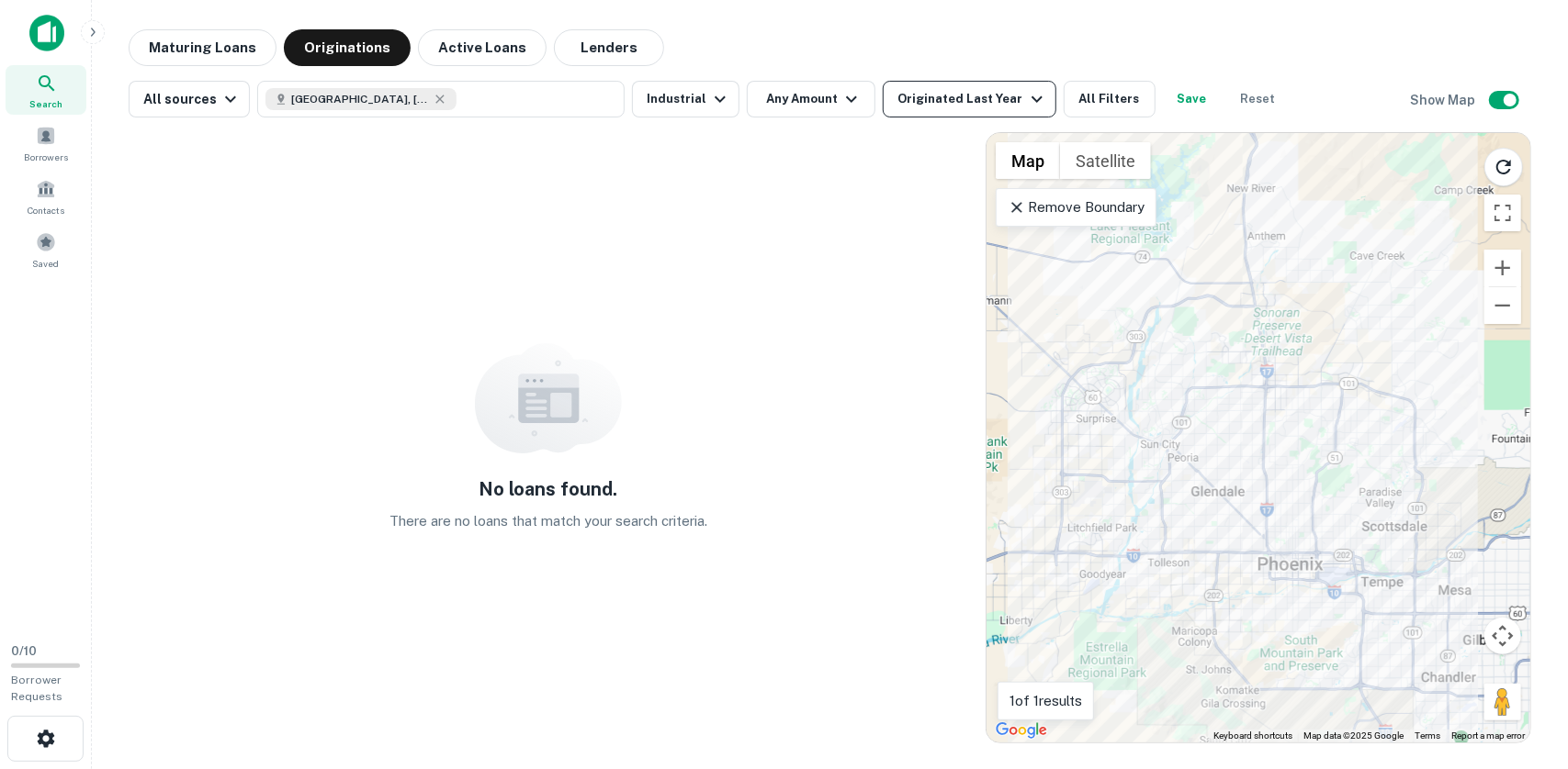
click at [971, 94] on div "Originated Last Year" at bounding box center [972, 99] width 150 height 22
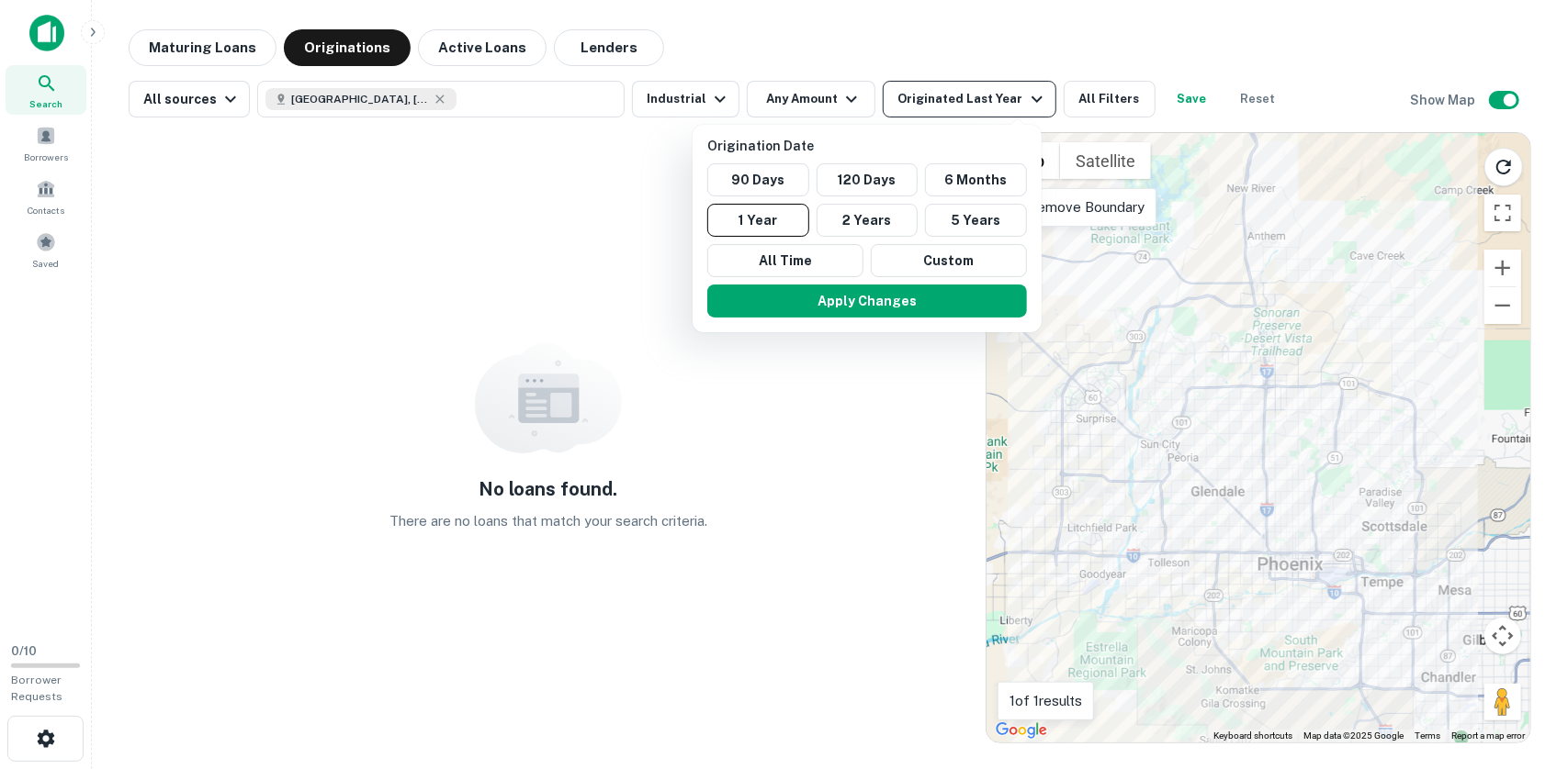
click at [971, 94] on div at bounding box center [784, 384] width 1568 height 769
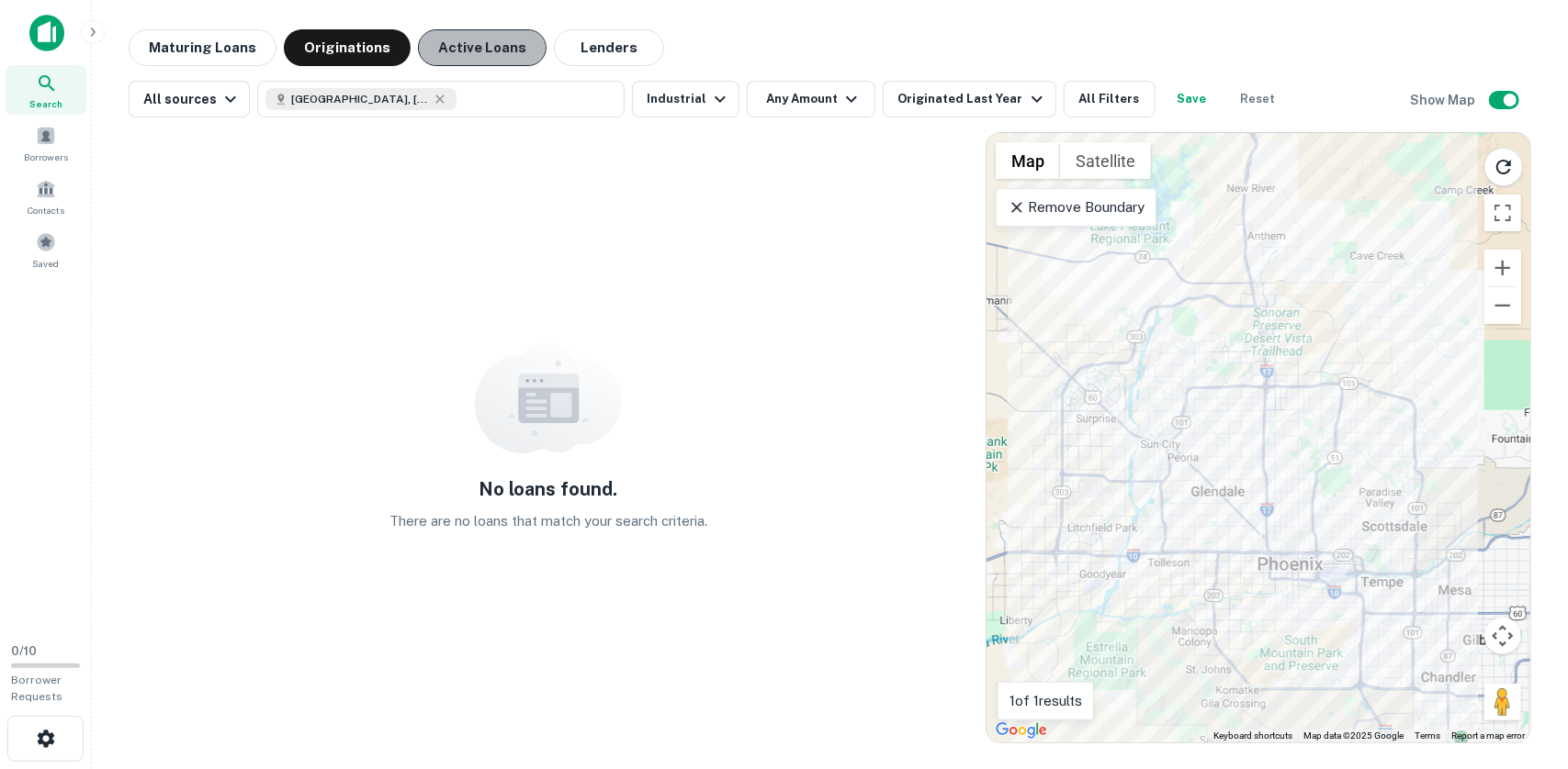
click at [445, 55] on button "Active Loans" at bounding box center [481, 47] width 128 height 36
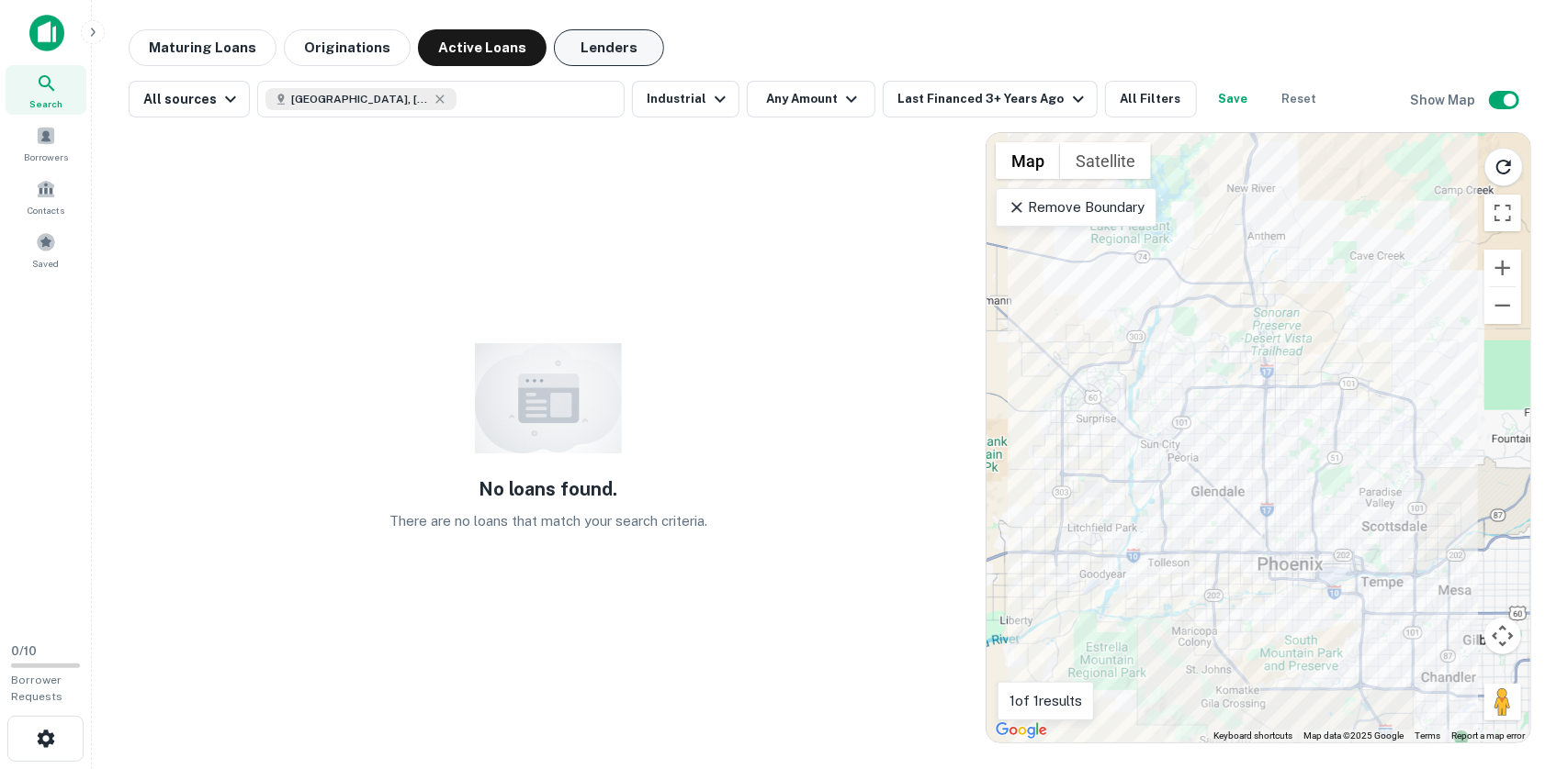
click at [581, 49] on button "Lenders" at bounding box center [609, 47] width 110 height 36
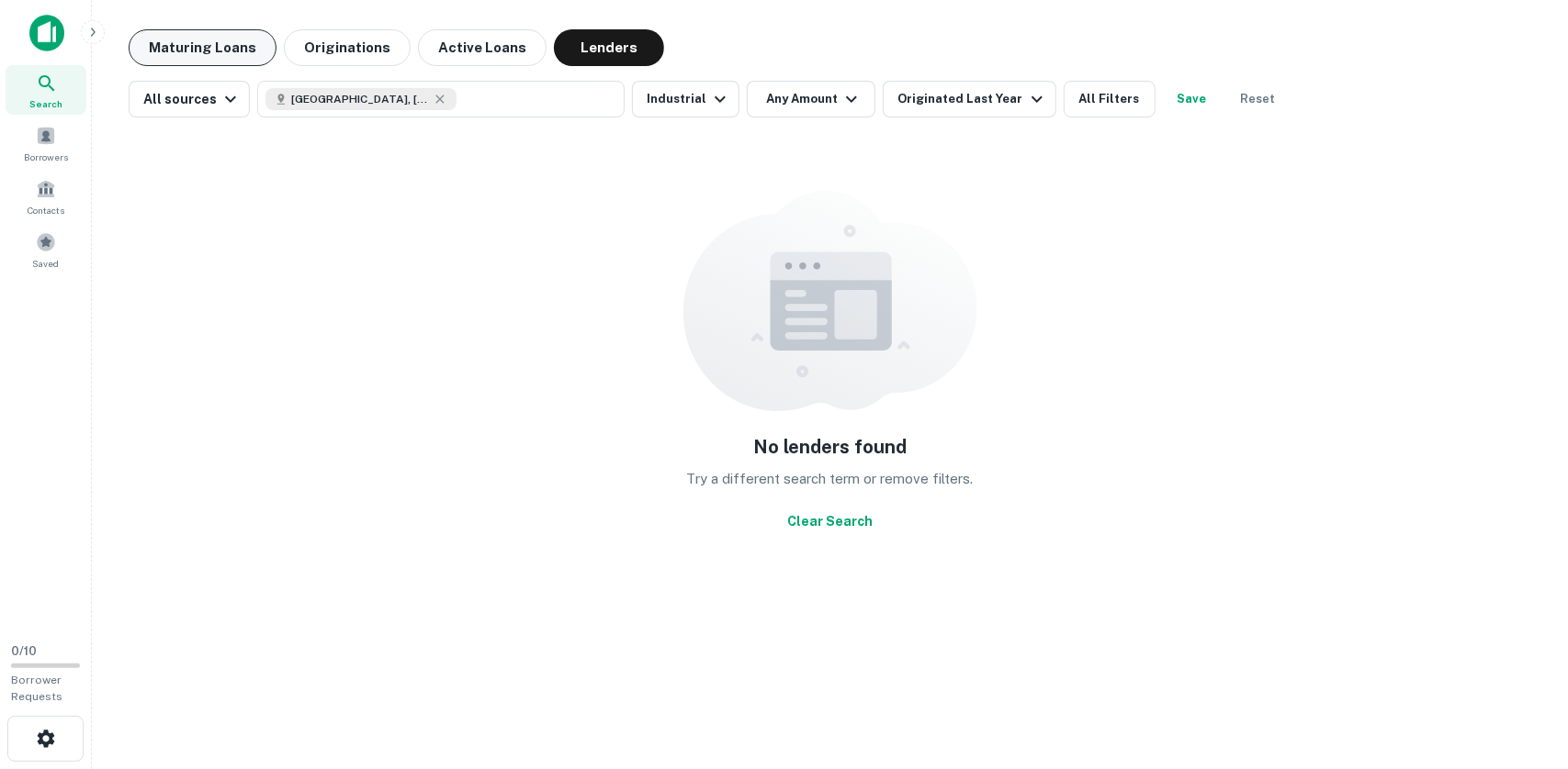
click at [185, 51] on button "Maturing Loans" at bounding box center [202, 47] width 148 height 36
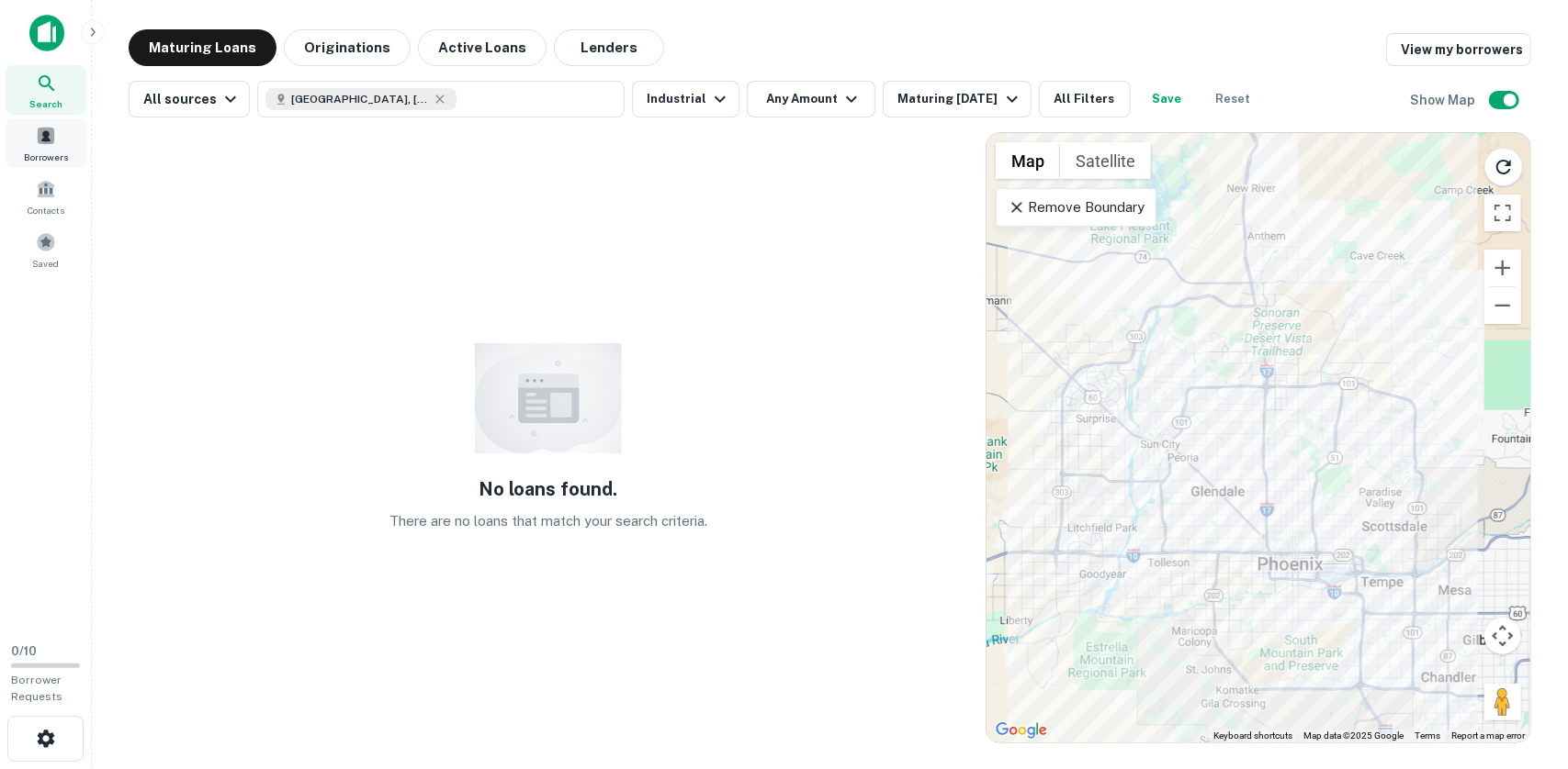
click at [36, 146] on div "Borrowers" at bounding box center [46, 143] width 80 height 50
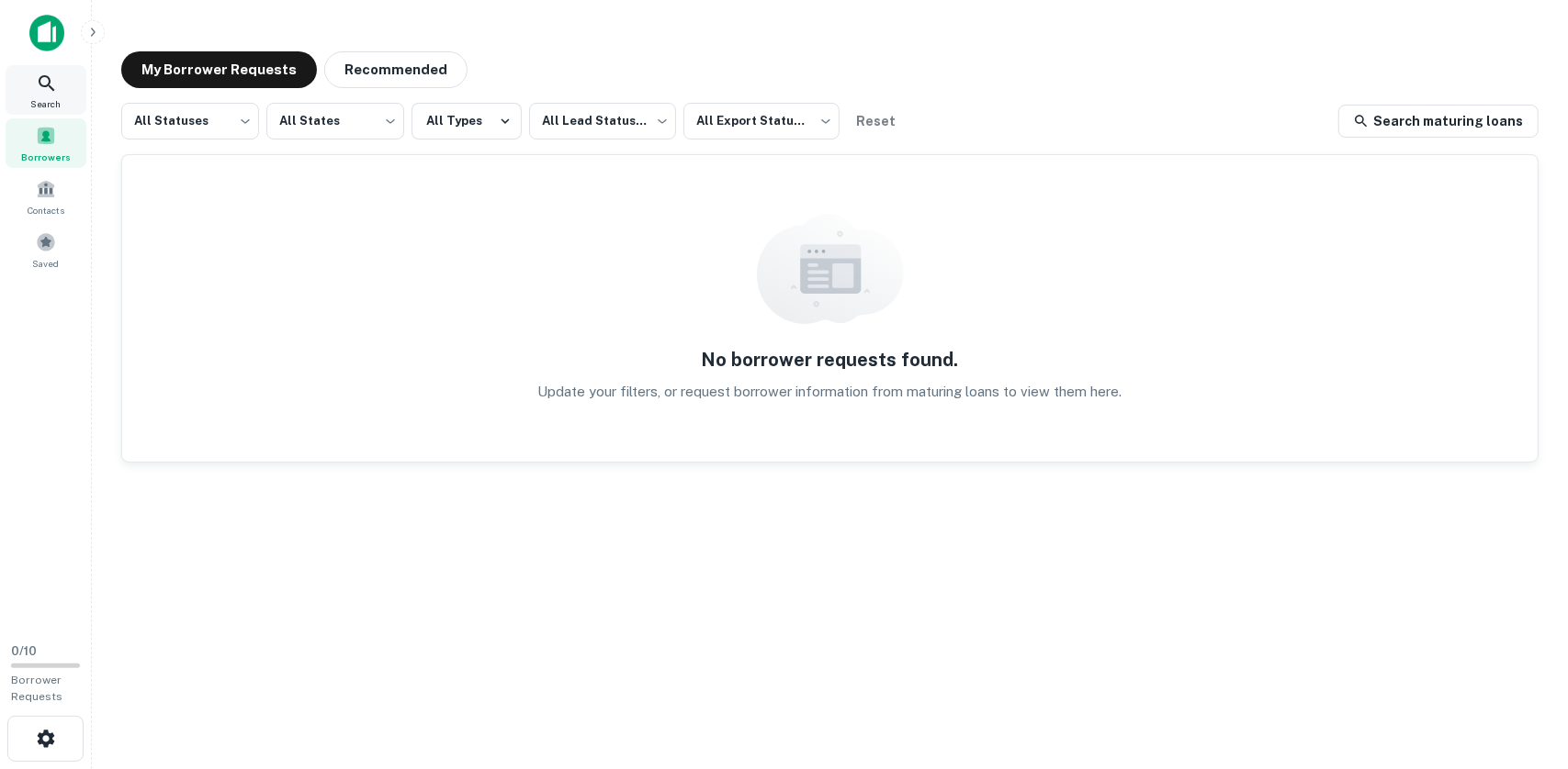
click at [36, 100] on span "Search" at bounding box center [46, 103] width 30 height 15
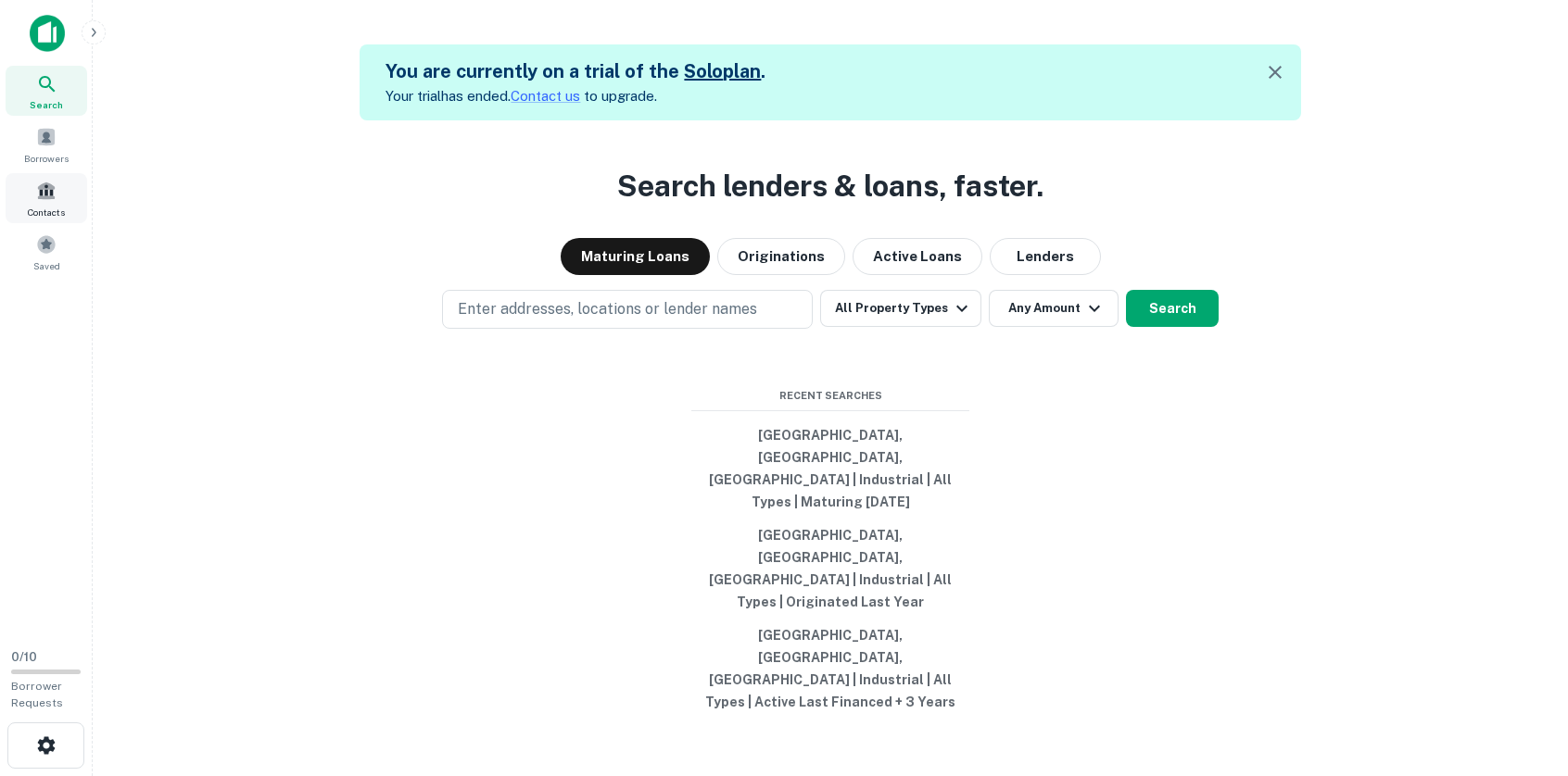
click at [61, 211] on span "Contacts" at bounding box center [45, 212] width 37 height 15
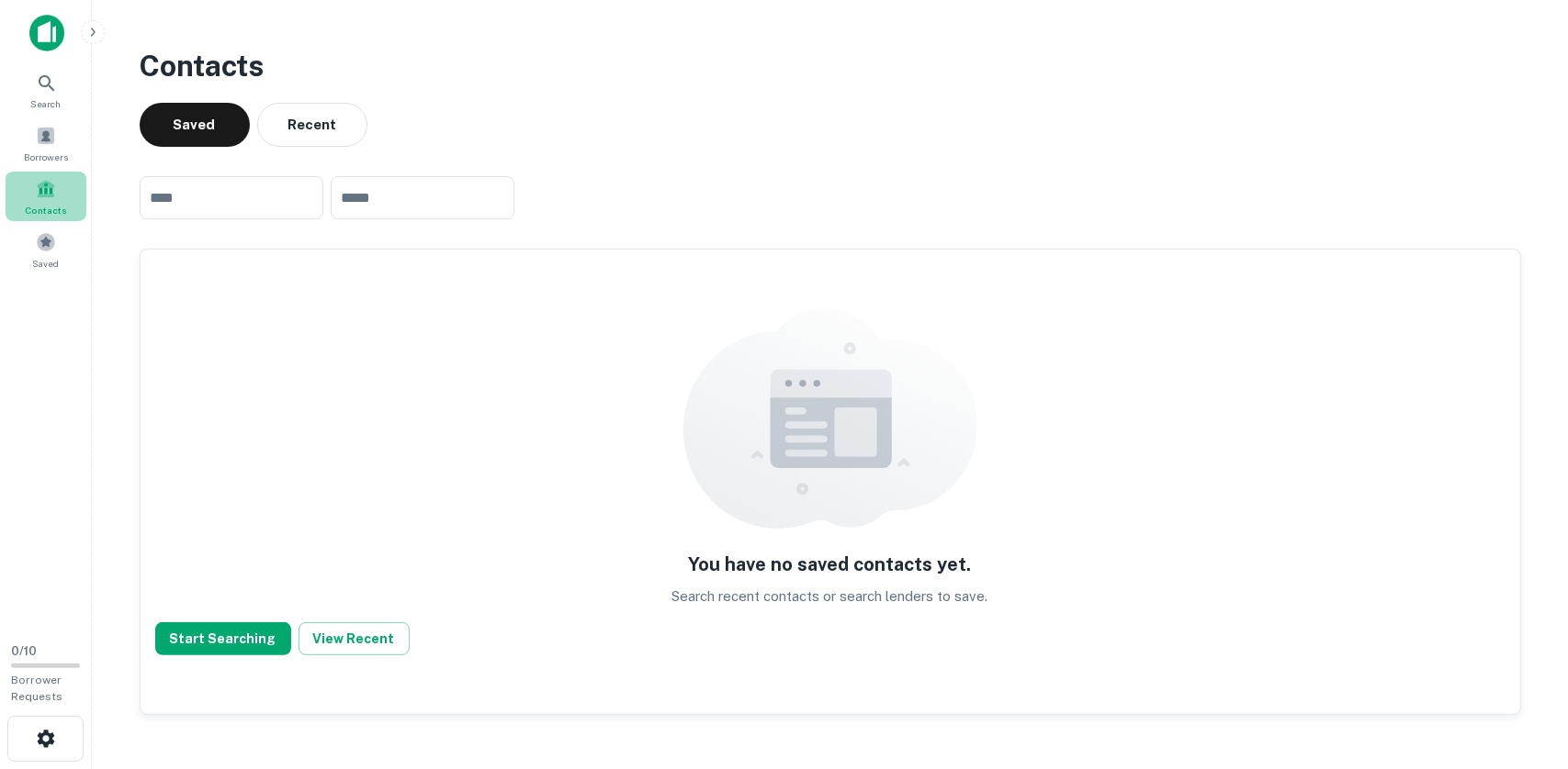
click at [41, 194] on span at bounding box center [46, 189] width 21 height 21
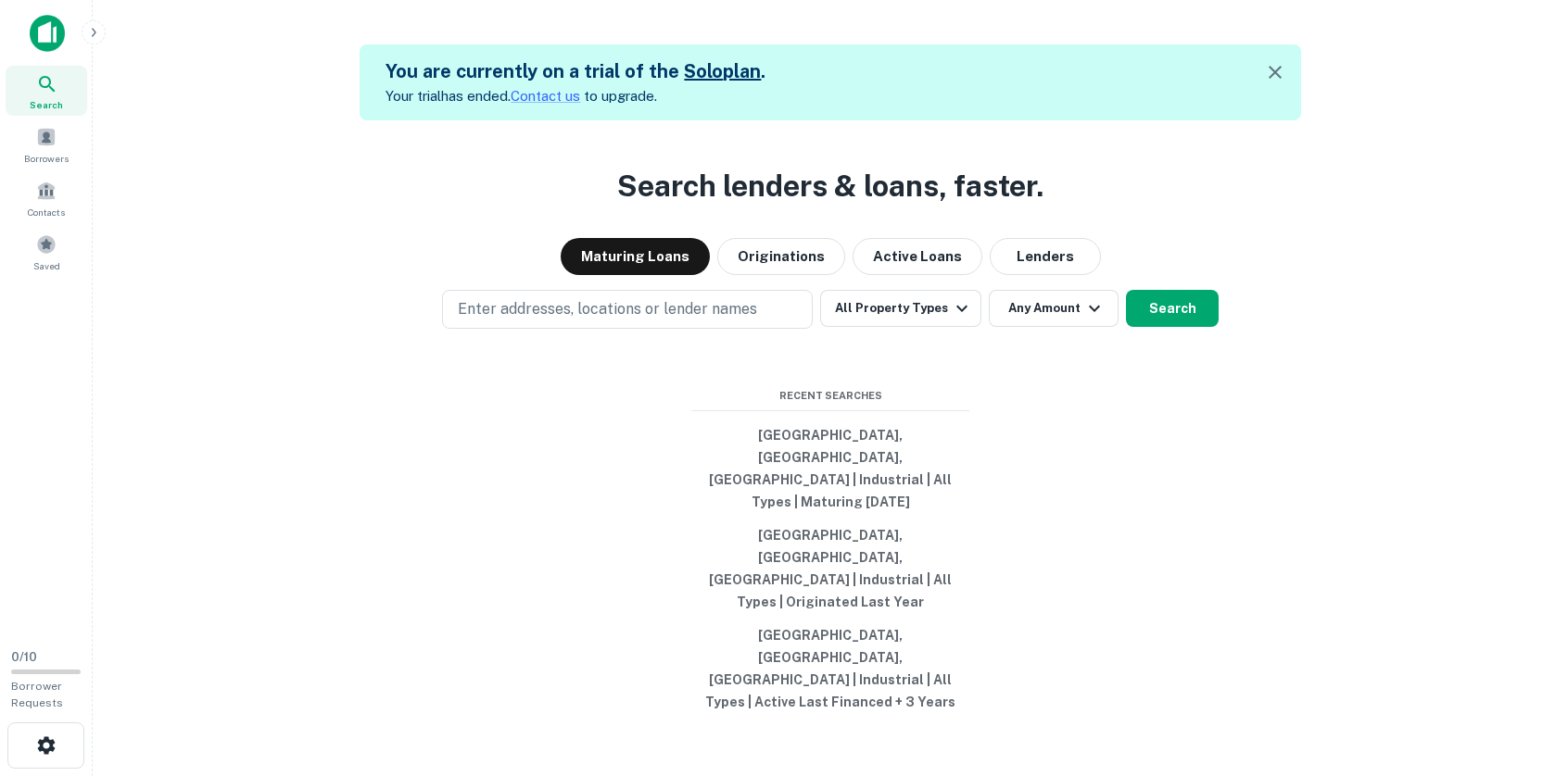
click at [46, 26] on img at bounding box center [47, 33] width 36 height 37
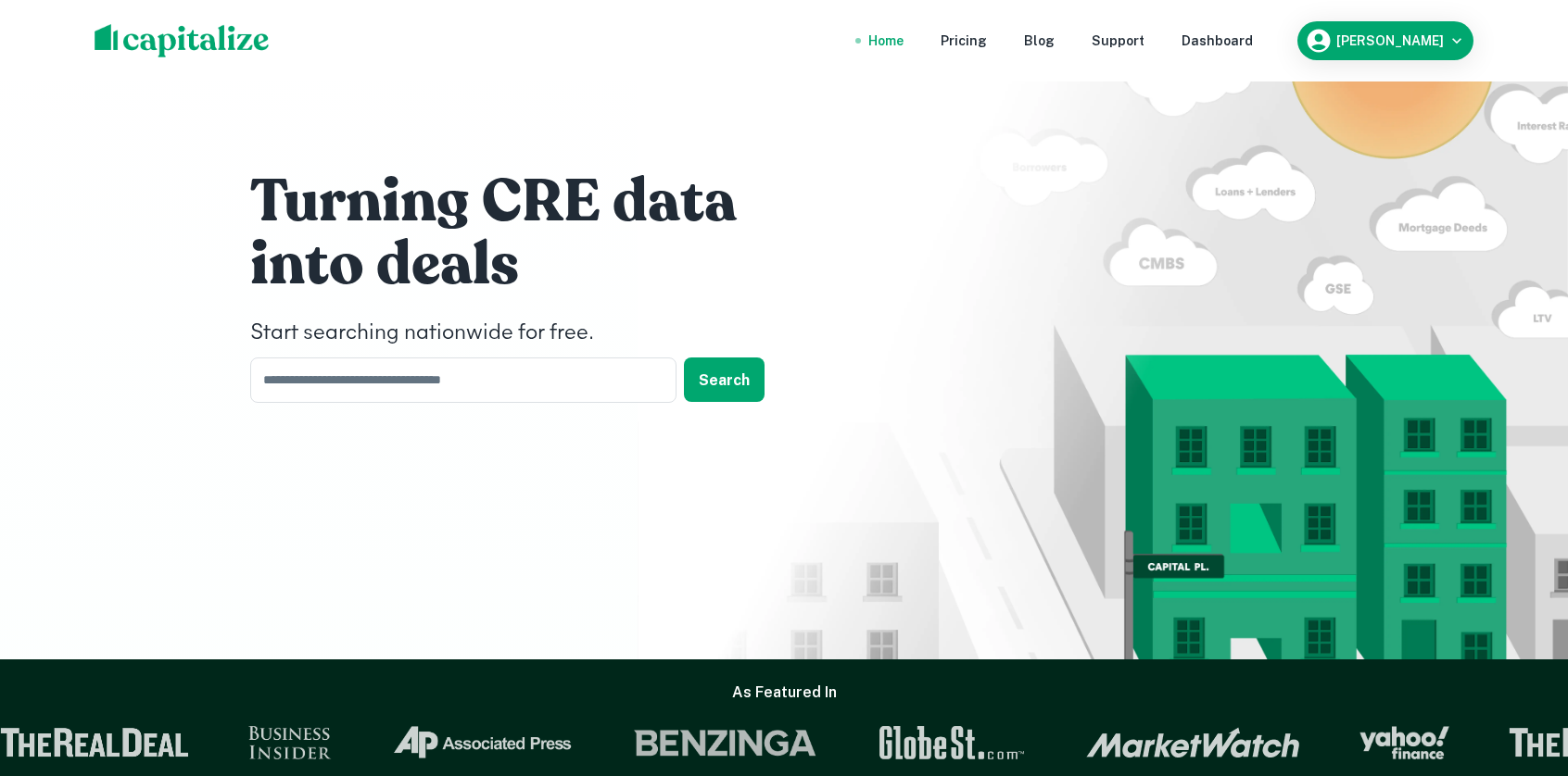
click at [43, 33] on div "Home Pricing Blog Support Dashboard [PERSON_NAME]" at bounding box center [784, 41] width 1568 height 81
click at [243, 564] on div "Turning CRE data into deals Start searching nationwide for free. ​ Search" at bounding box center [784, 291] width 1112 height 582
click at [986, 42] on div "Pricing" at bounding box center [963, 41] width 46 height 21
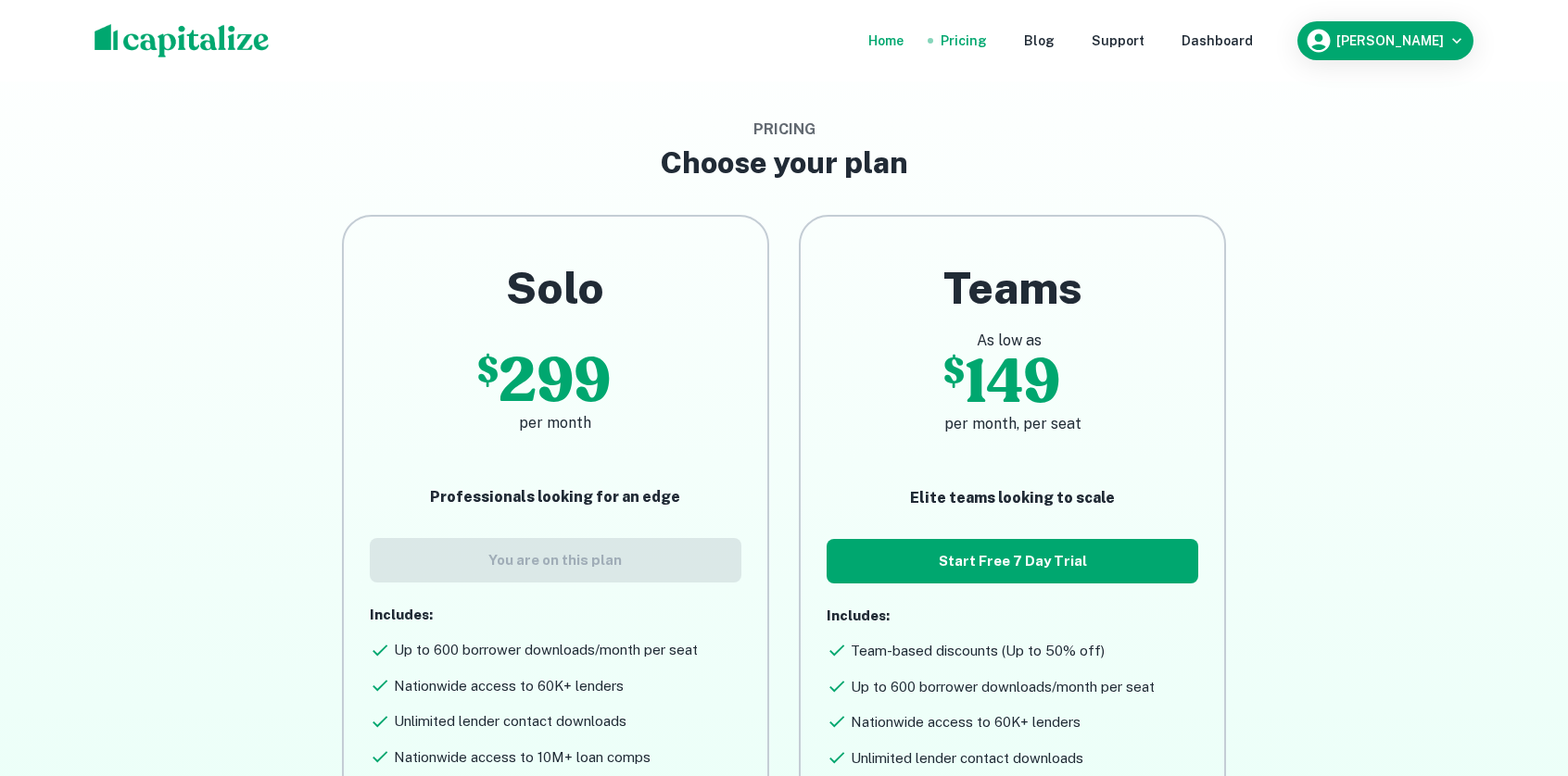
click at [904, 41] on div "Home" at bounding box center [886, 41] width 36 height 21
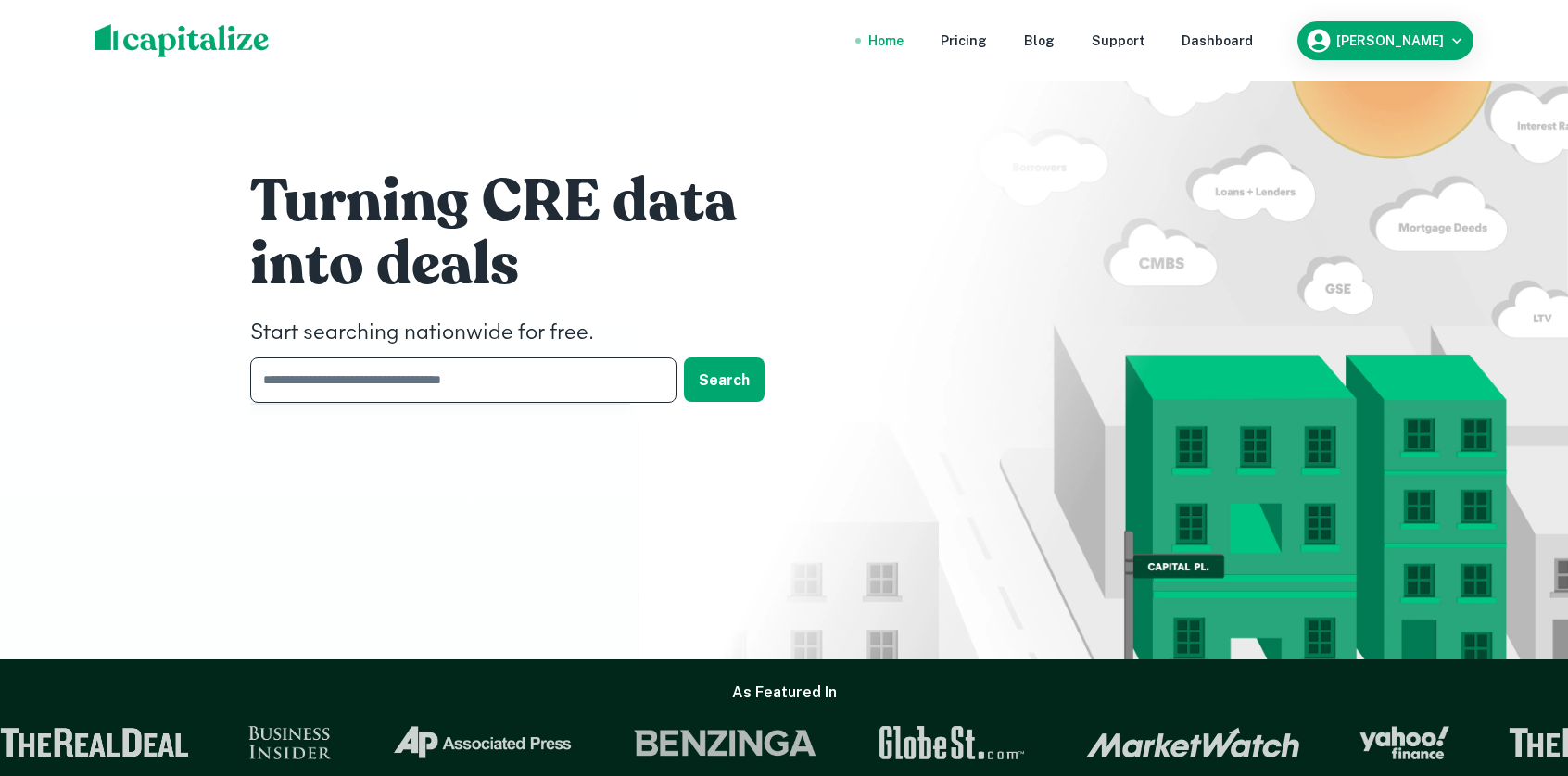
click at [453, 389] on input "text" at bounding box center [457, 381] width 413 height 45
type input "**********"
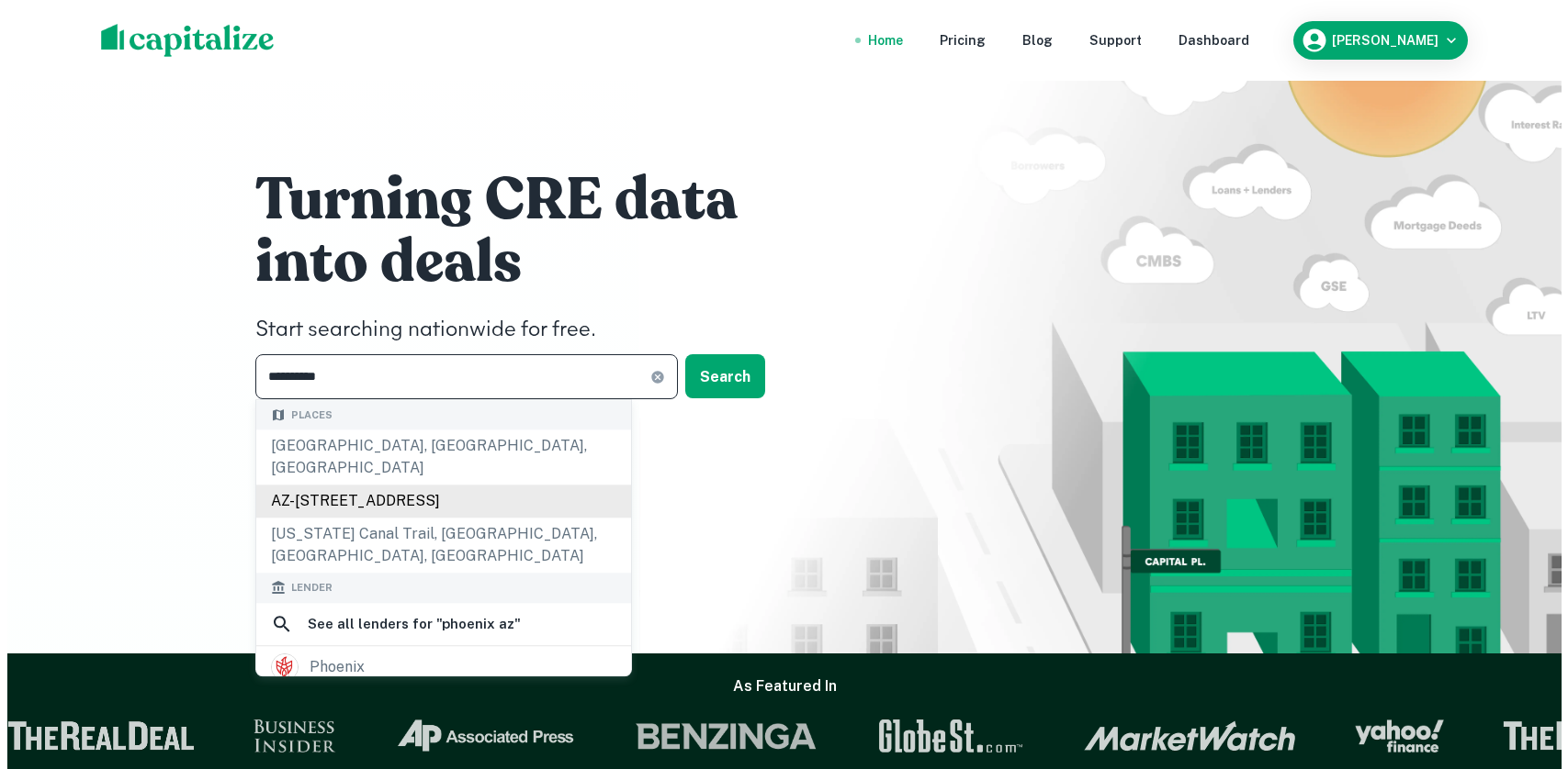
scroll to position [92, 0]
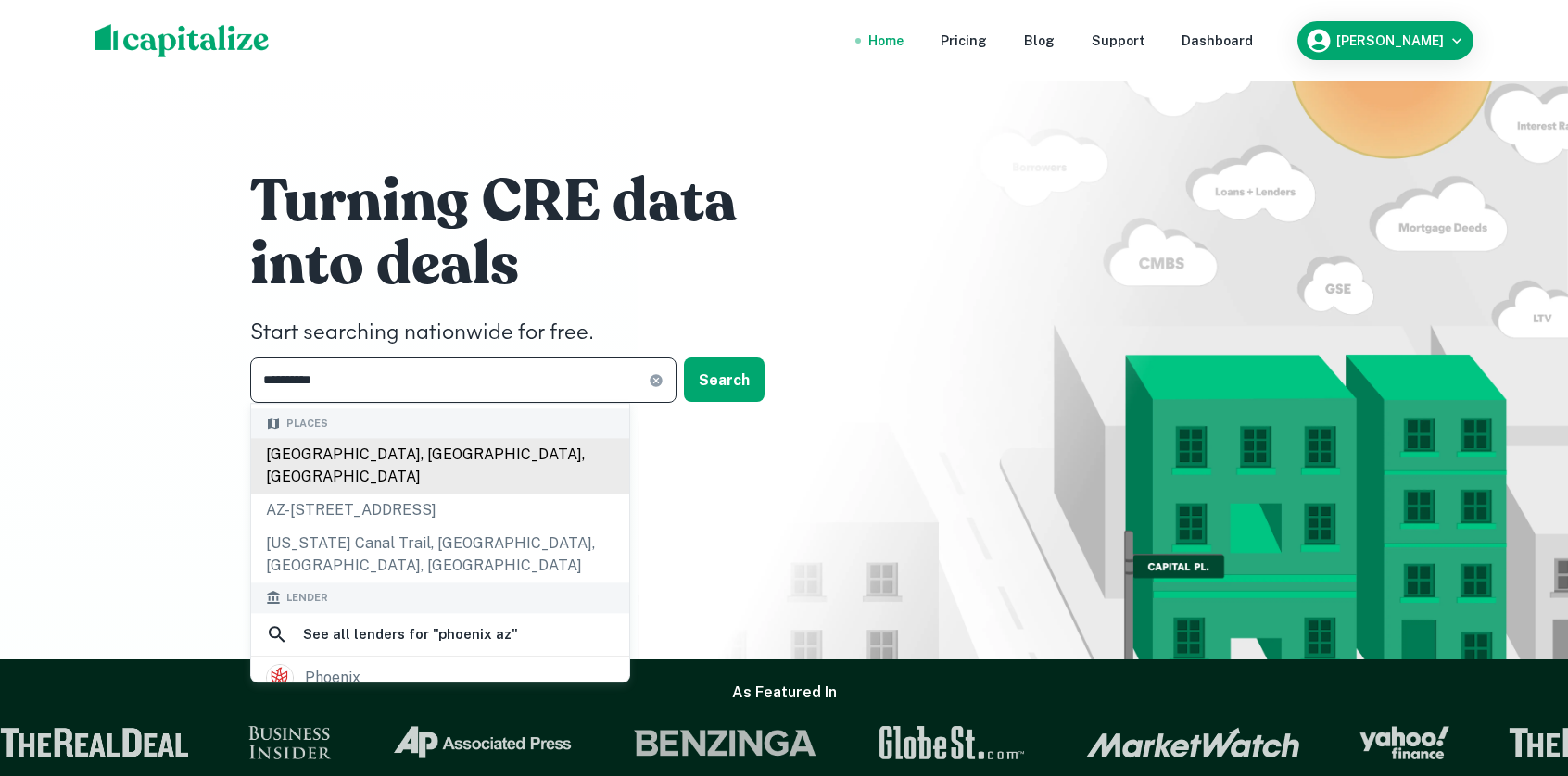
click at [306, 465] on div "Phoenix, AZ, USA" at bounding box center [440, 466] width 378 height 55
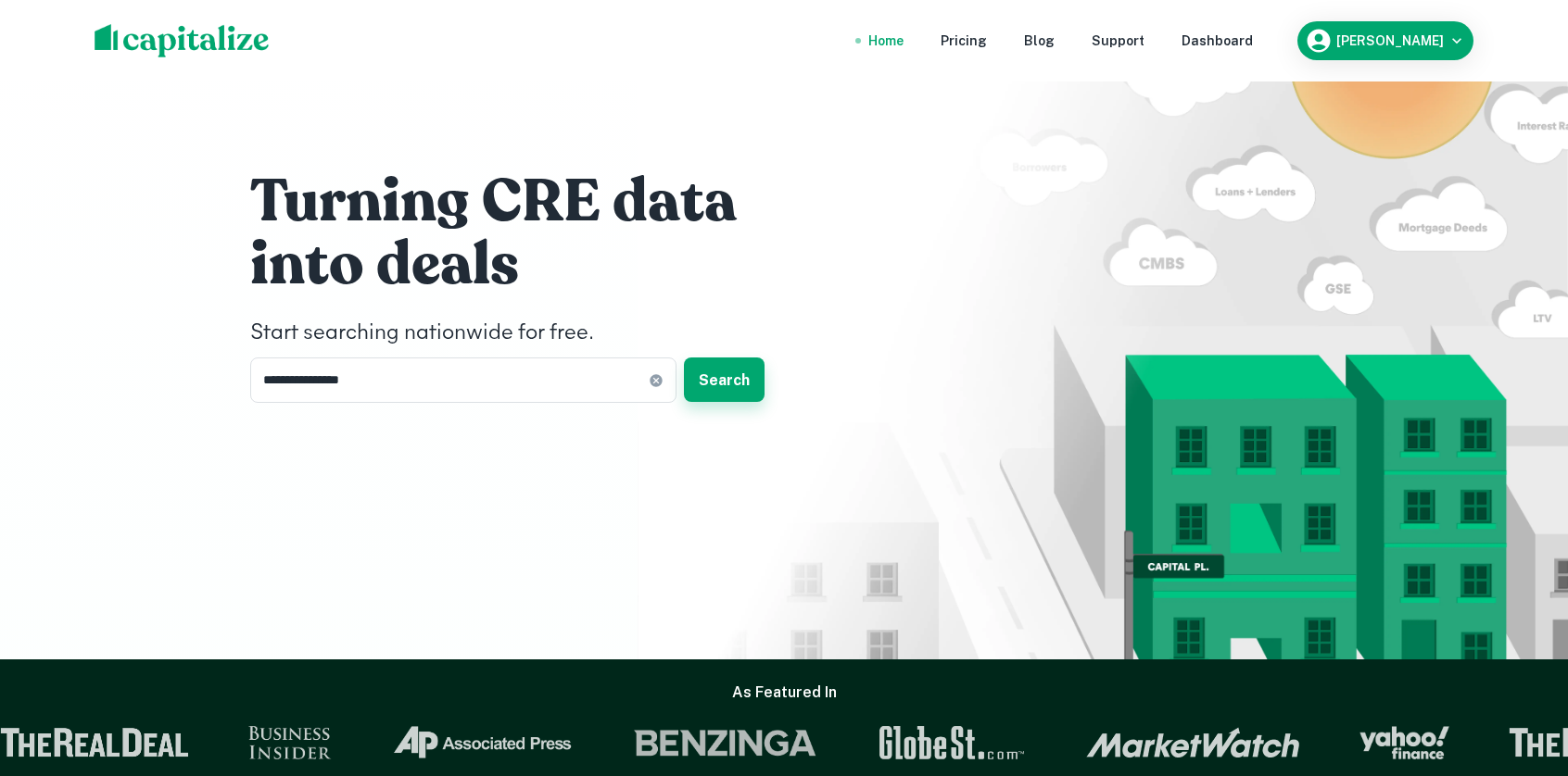
click at [722, 381] on button "Search" at bounding box center [725, 380] width 81 height 44
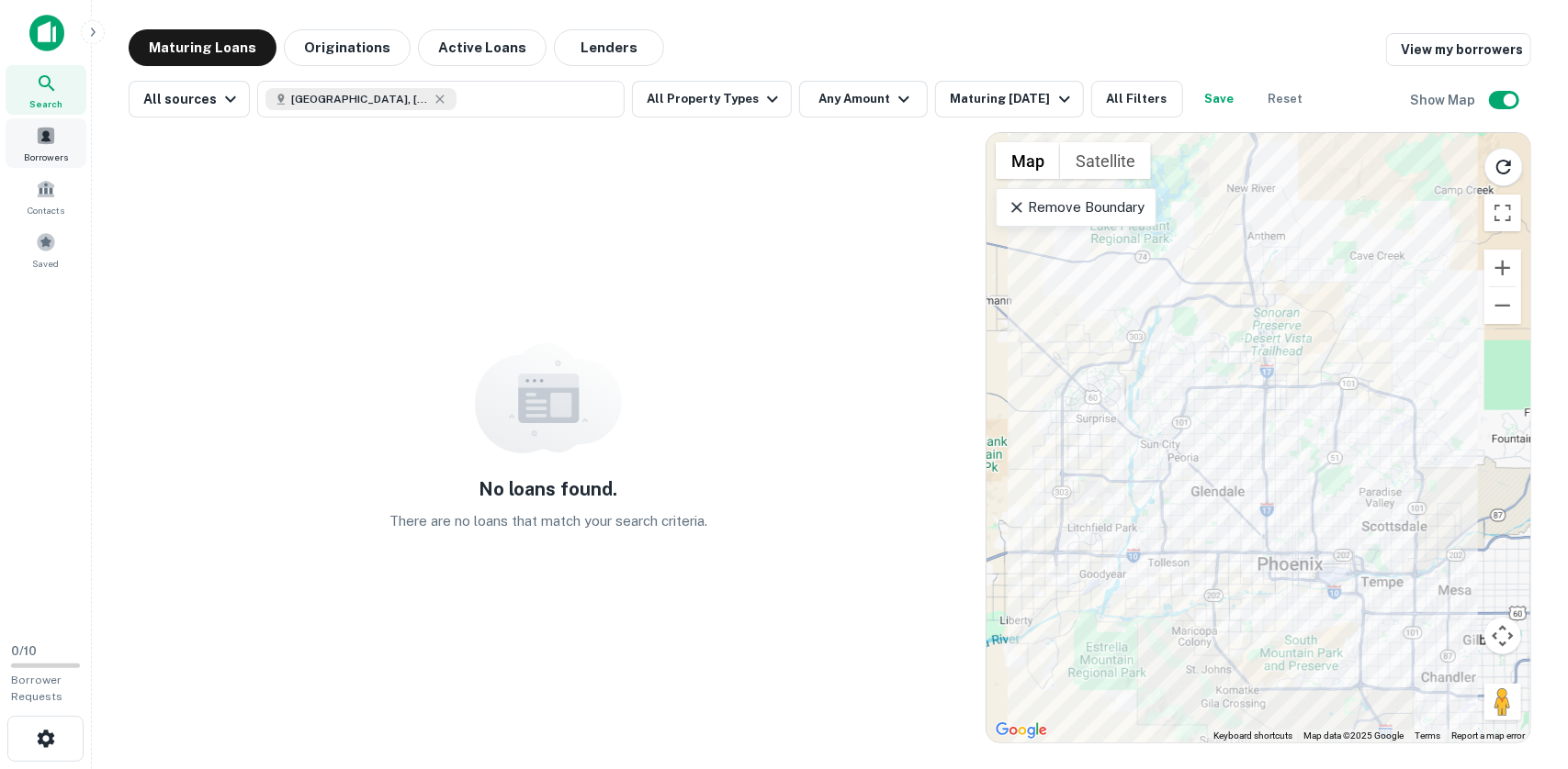
click at [50, 151] on span "Borrowers" at bounding box center [45, 157] width 44 height 15
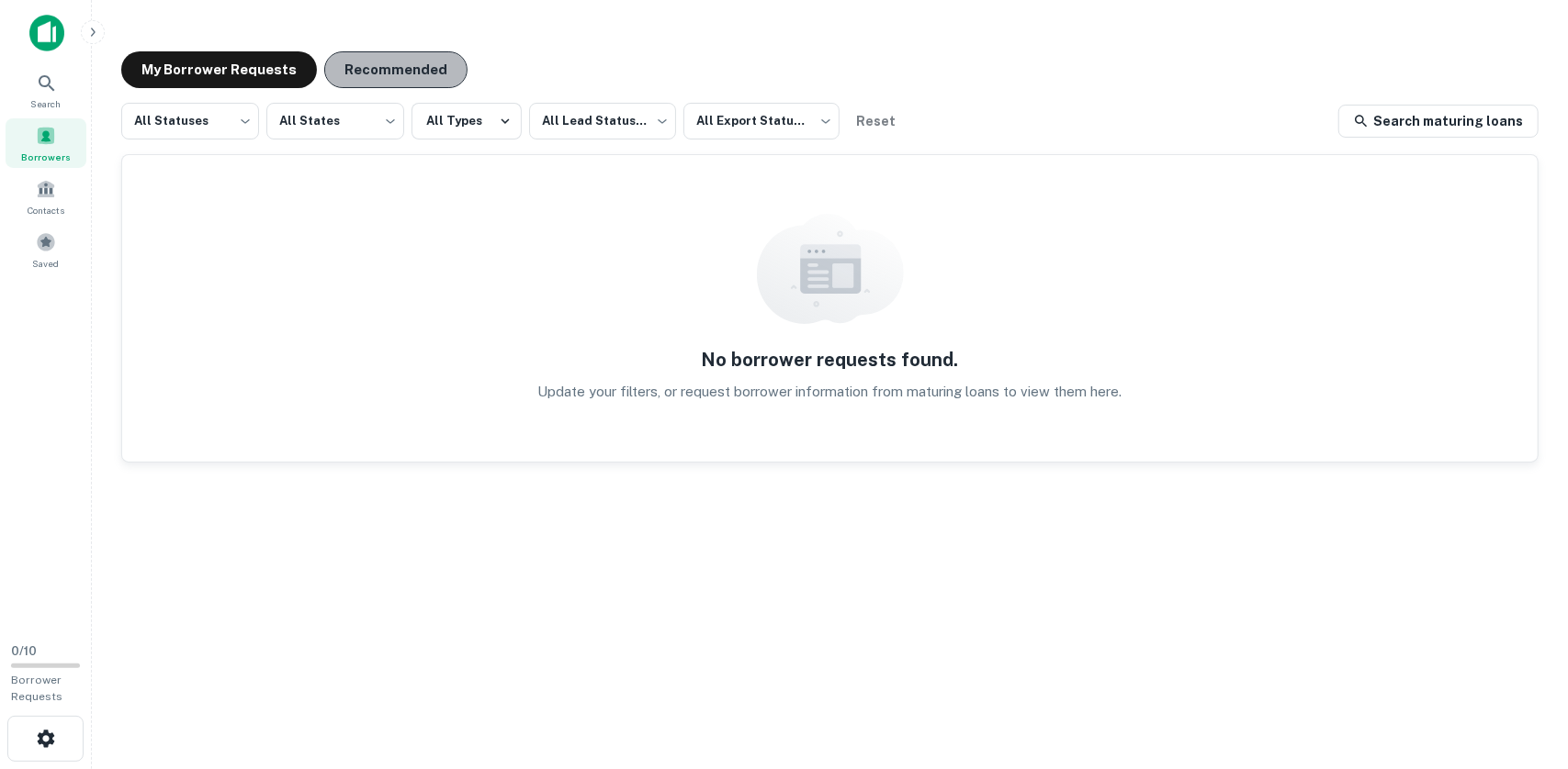
click at [393, 69] on button "Recommended" at bounding box center [396, 69] width 143 height 36
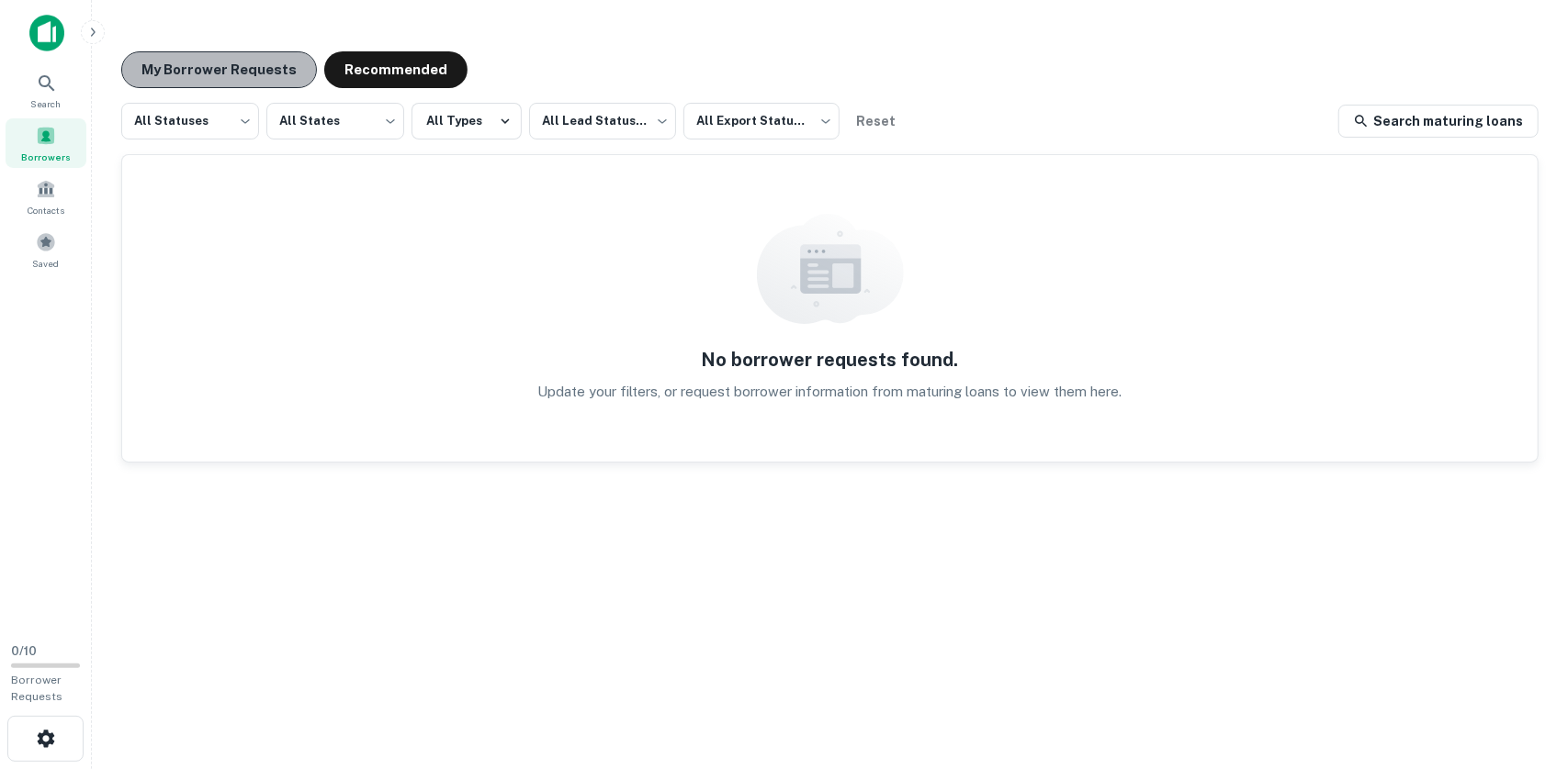
click at [244, 76] on button "My Borrower Requests" at bounding box center [220, 69] width 196 height 36
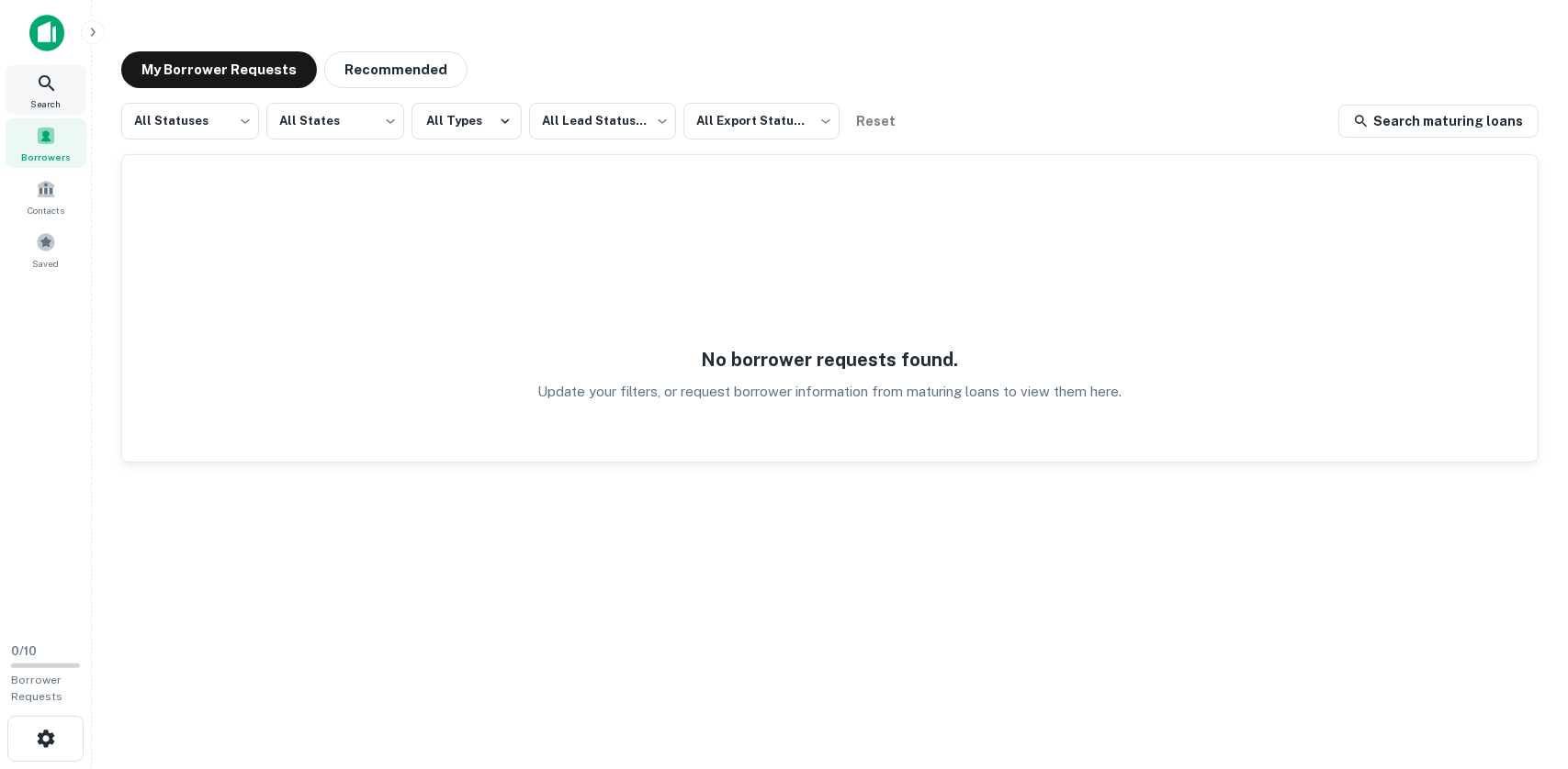
click at [38, 89] on icon at bounding box center [47, 83] width 22 height 22
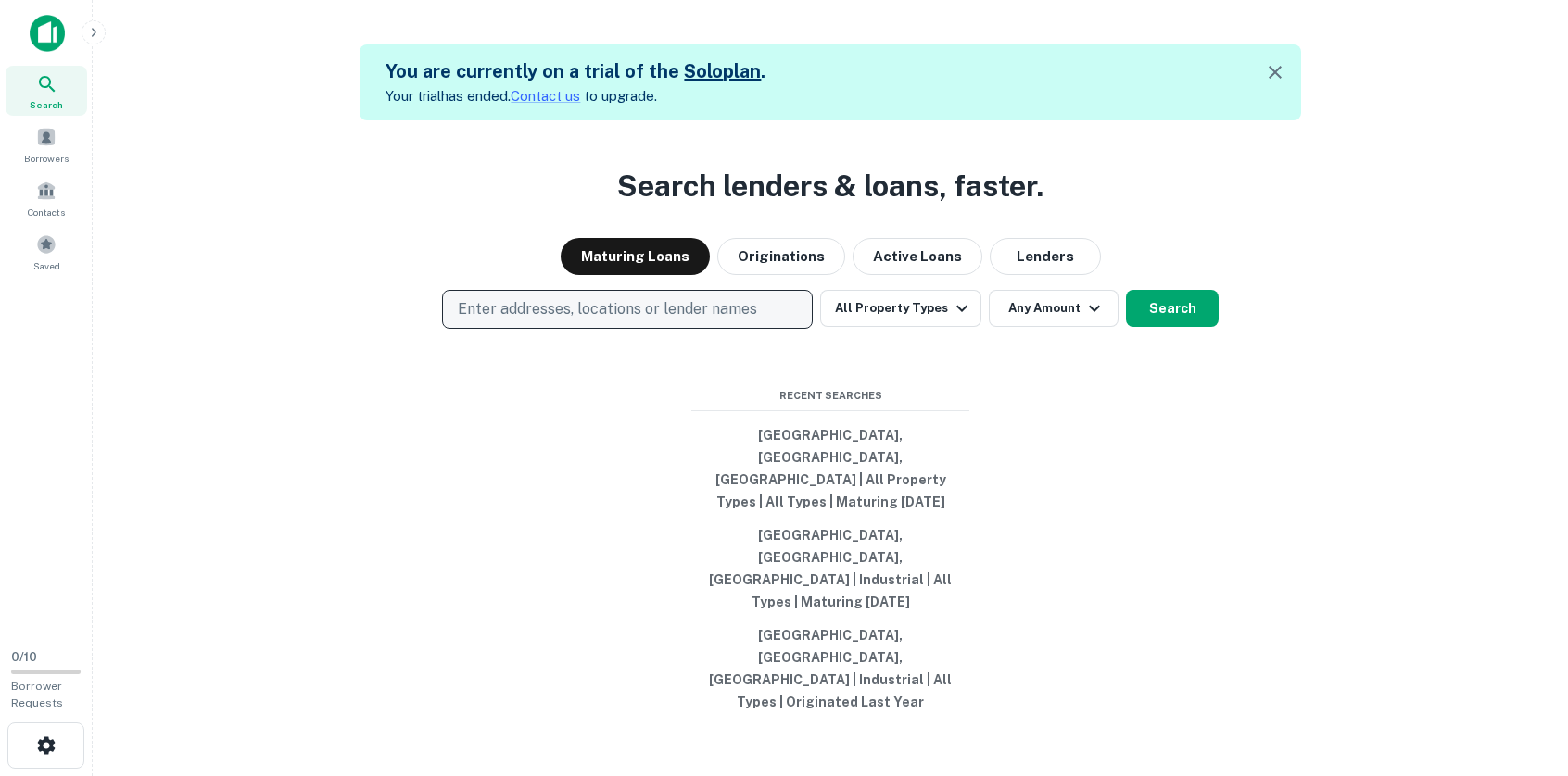
click at [731, 320] on p "Enter addresses, locations or lender names" at bounding box center [607, 309] width 300 height 22
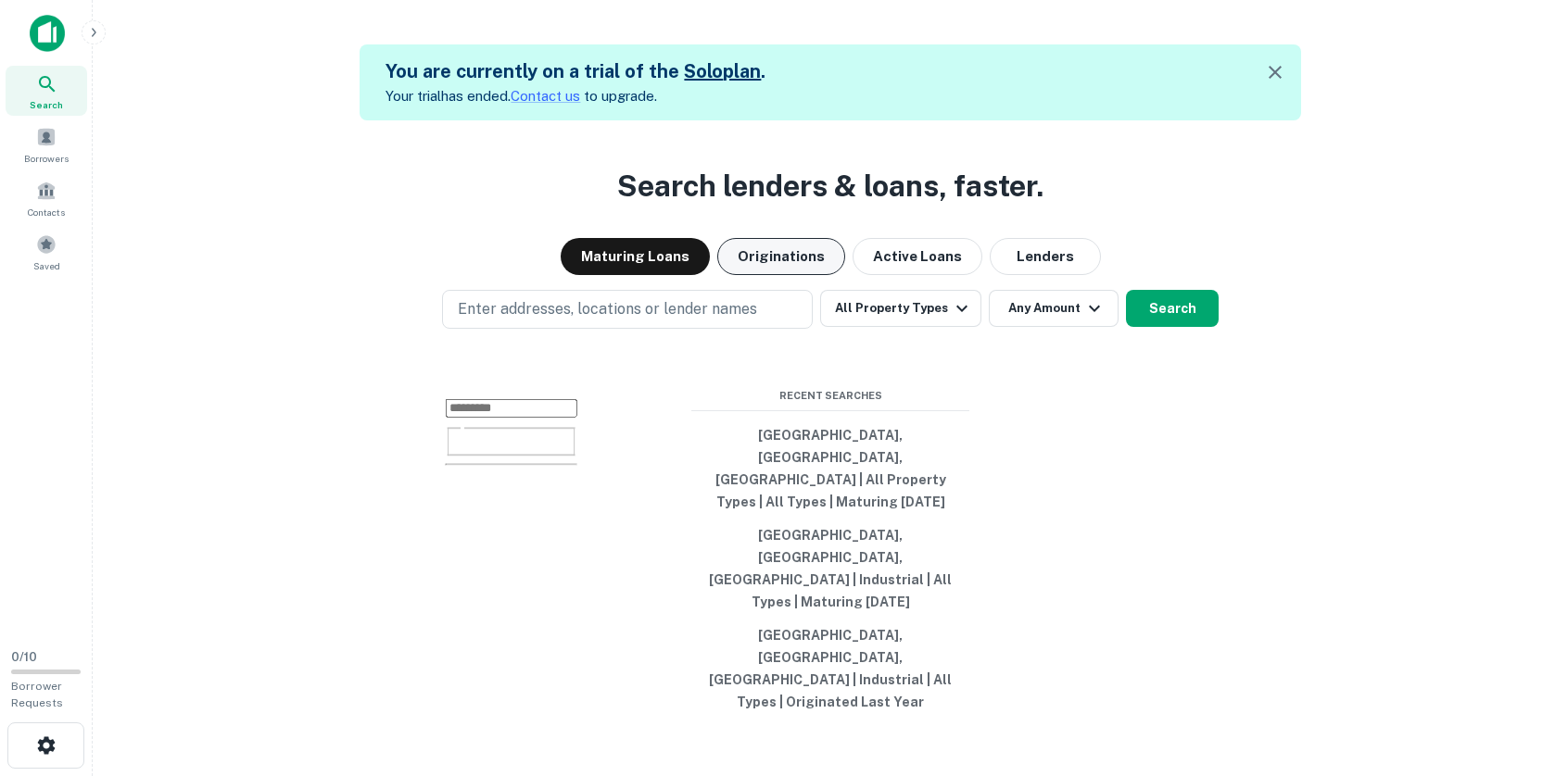
click at [782, 275] on button "Originations" at bounding box center [780, 256] width 128 height 37
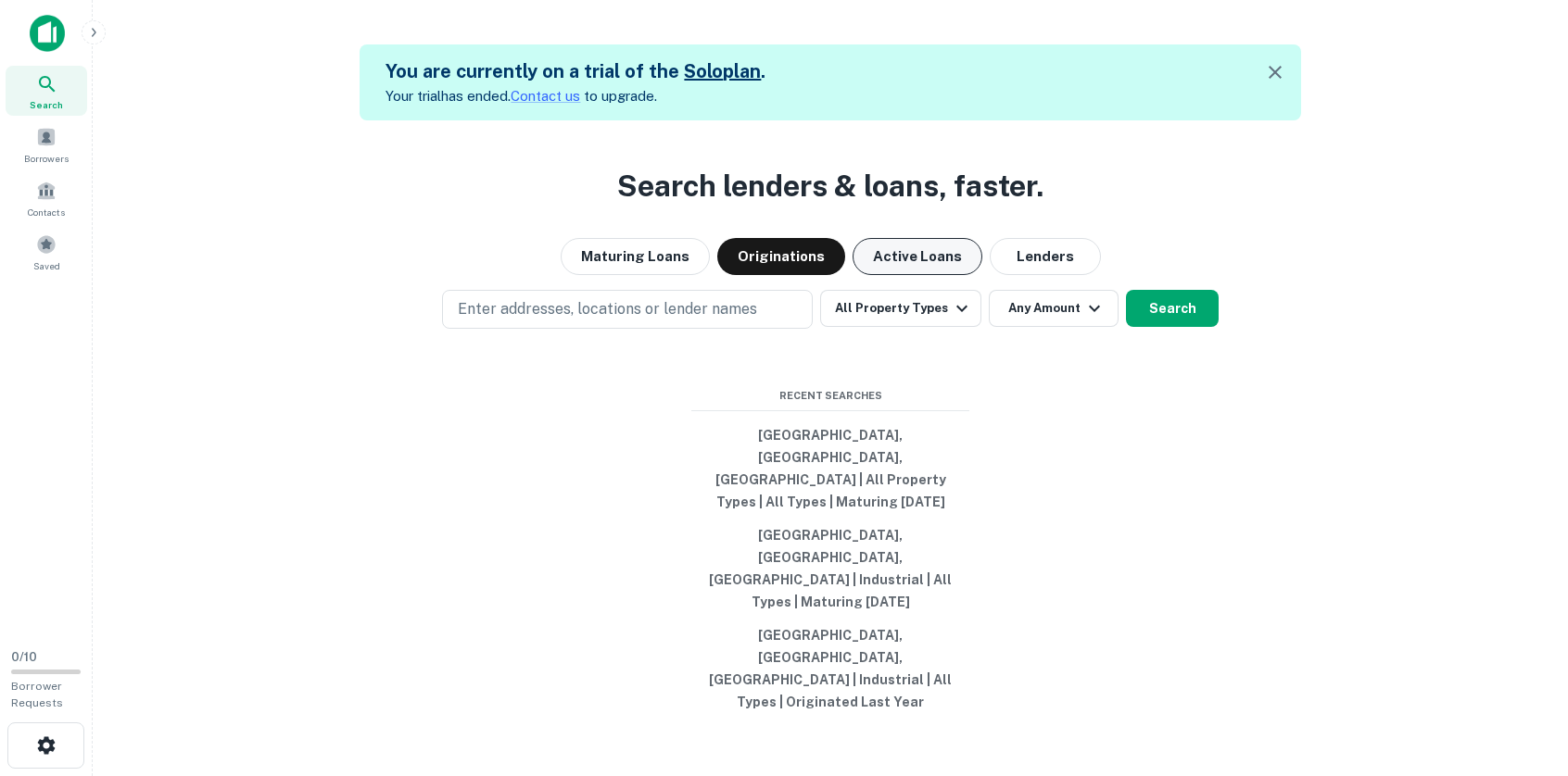
click at [912, 275] on button "Active Loans" at bounding box center [916, 256] width 130 height 37
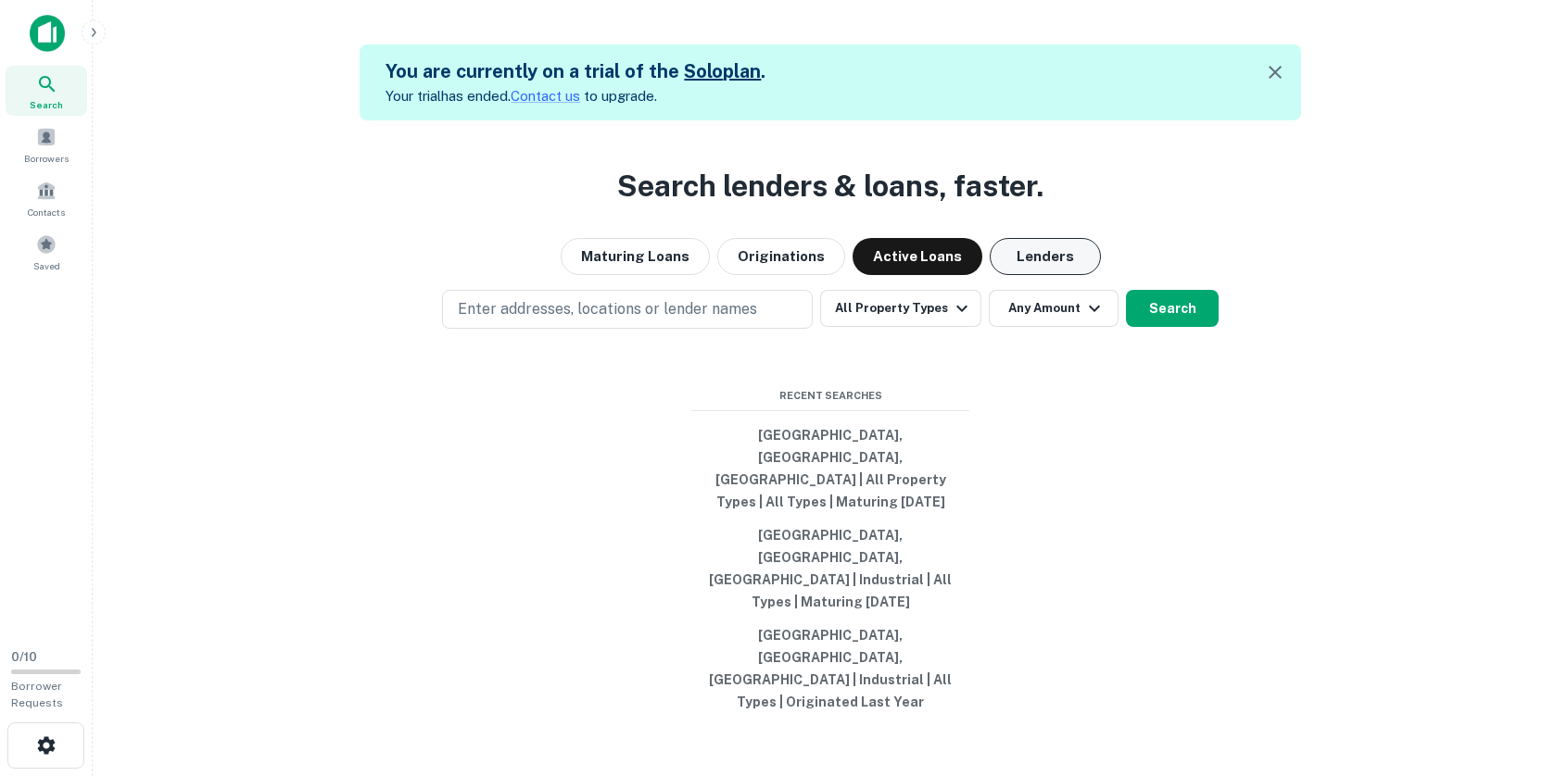
click at [1013, 275] on button "Lenders" at bounding box center [1045, 256] width 111 height 37
click at [532, 94] on link "Contact us" at bounding box center [545, 96] width 69 height 16
click at [1280, 72] on icon "button" at bounding box center [1274, 72] width 22 height 22
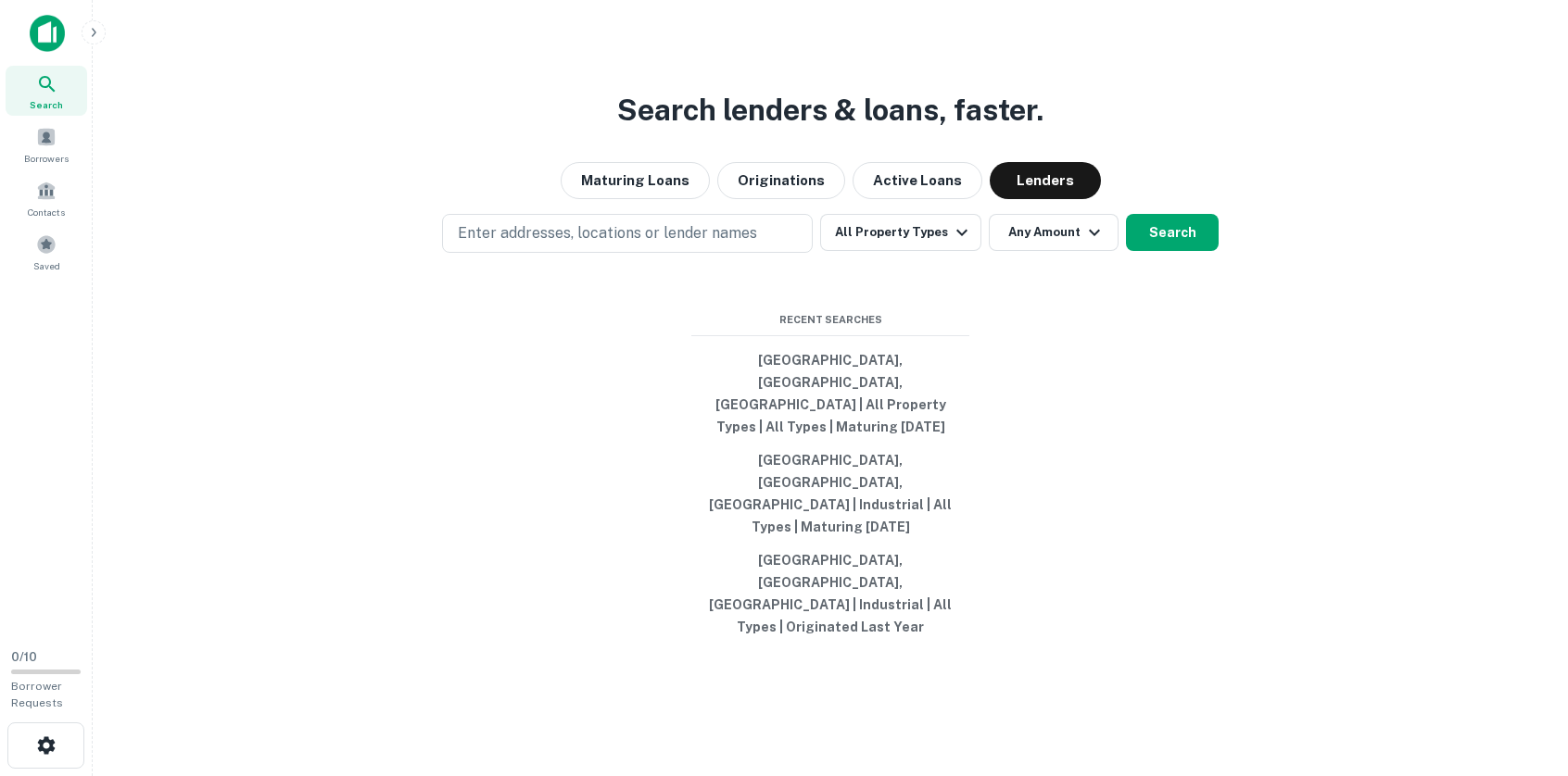
click at [51, 37] on img at bounding box center [47, 33] width 36 height 37
